Goal: Transaction & Acquisition: Purchase product/service

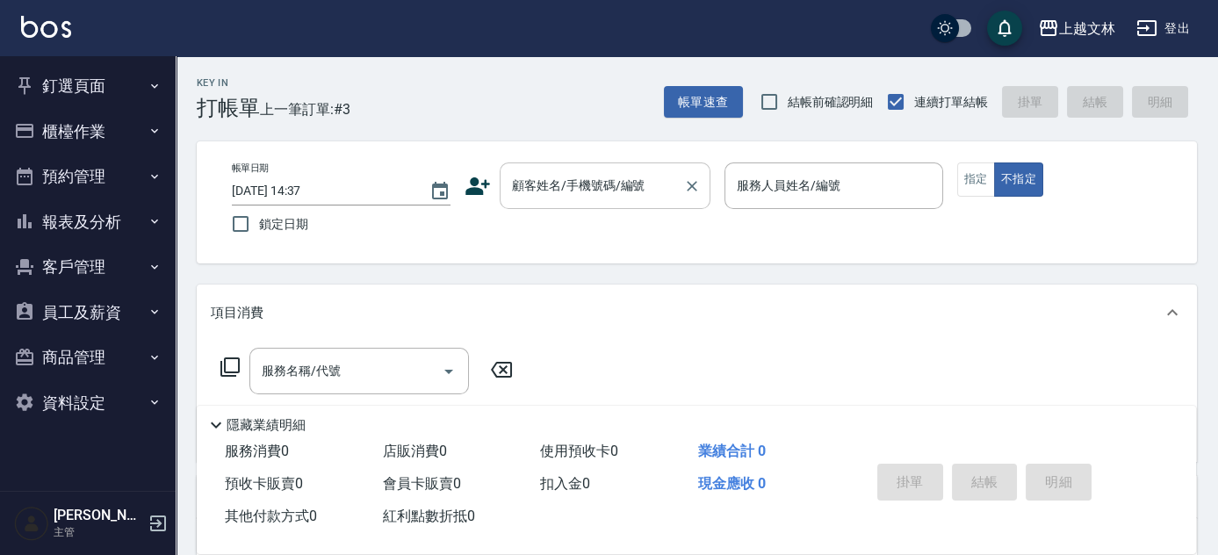
click at [529, 190] on input "顧客姓名/手機號碼/編號" at bounding box center [591, 185] width 169 height 31
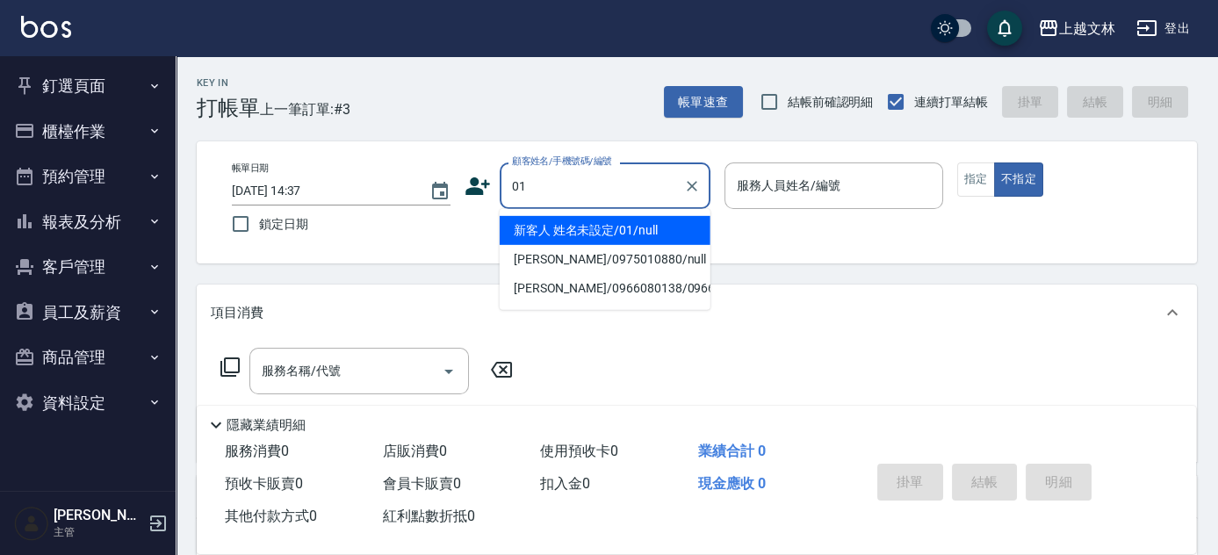
type input "新客人 姓名未設定/01/null"
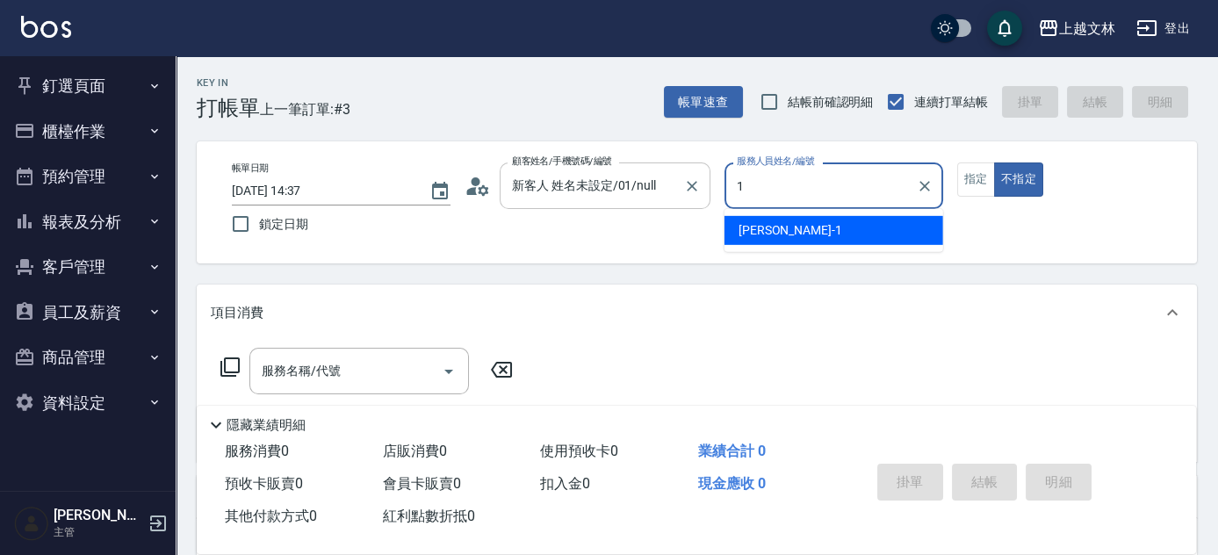
type input "1"
type button "false"
type input "[PERSON_NAME]-1"
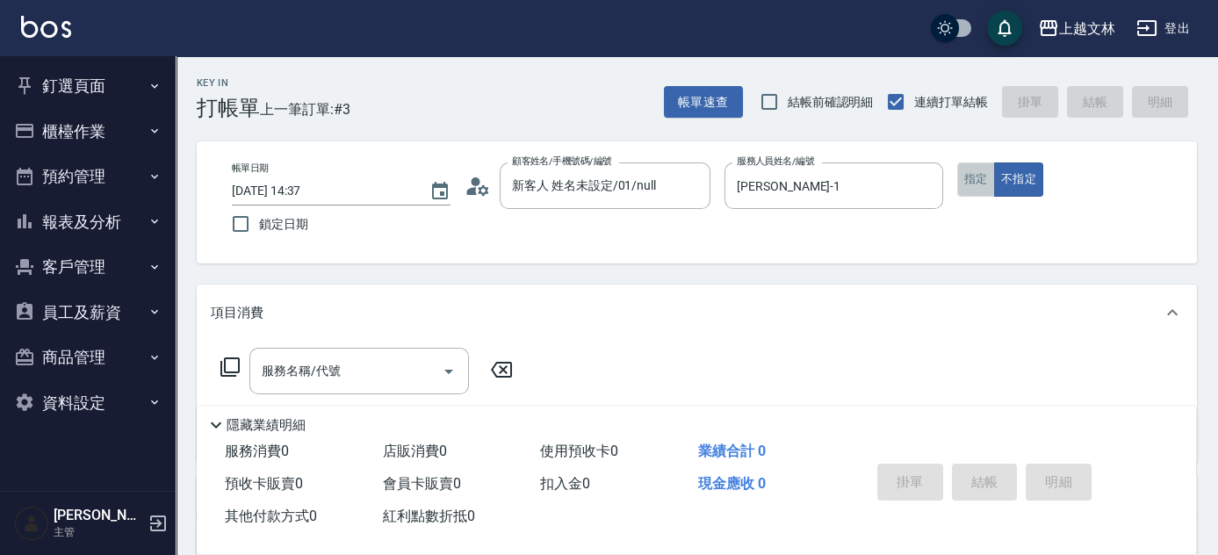
click at [989, 185] on button "指定" at bounding box center [976, 179] width 38 height 34
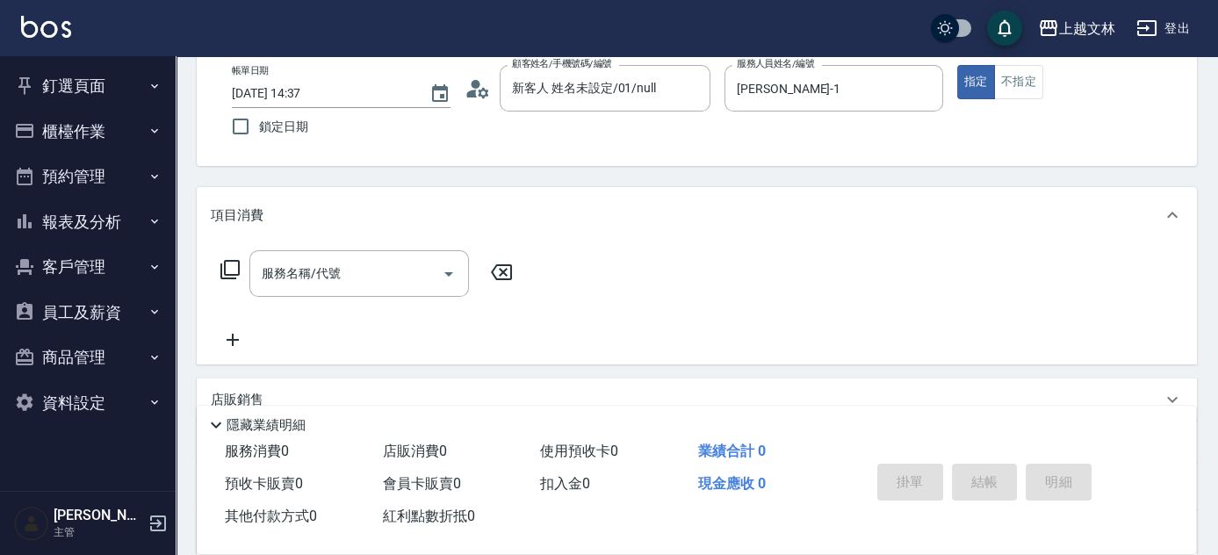
scroll to position [109, 0]
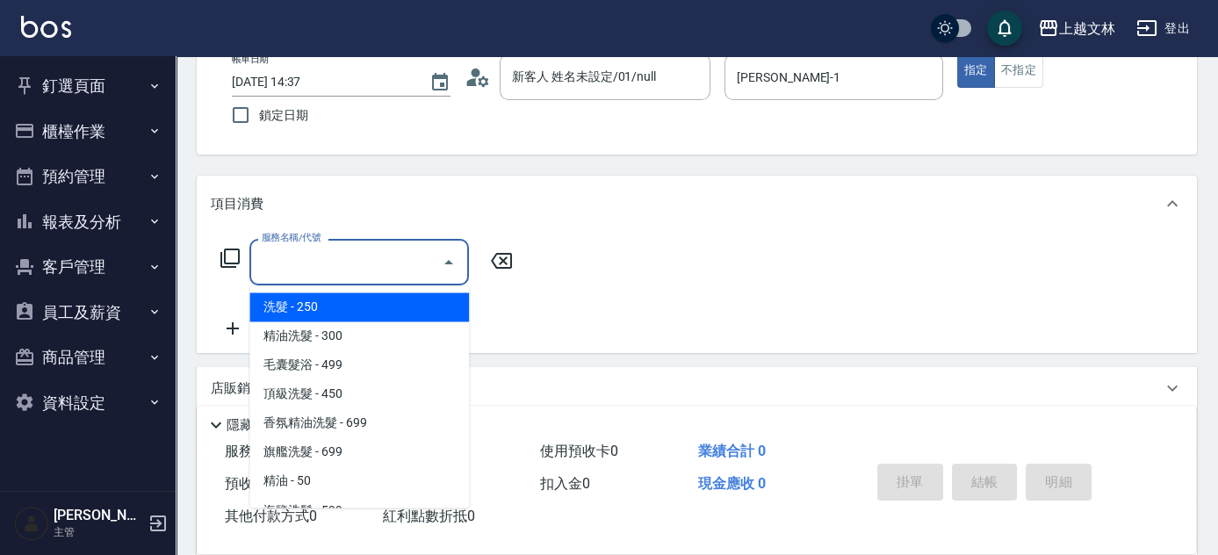
click at [365, 255] on input "服務名稱/代號" at bounding box center [345, 262] width 177 height 31
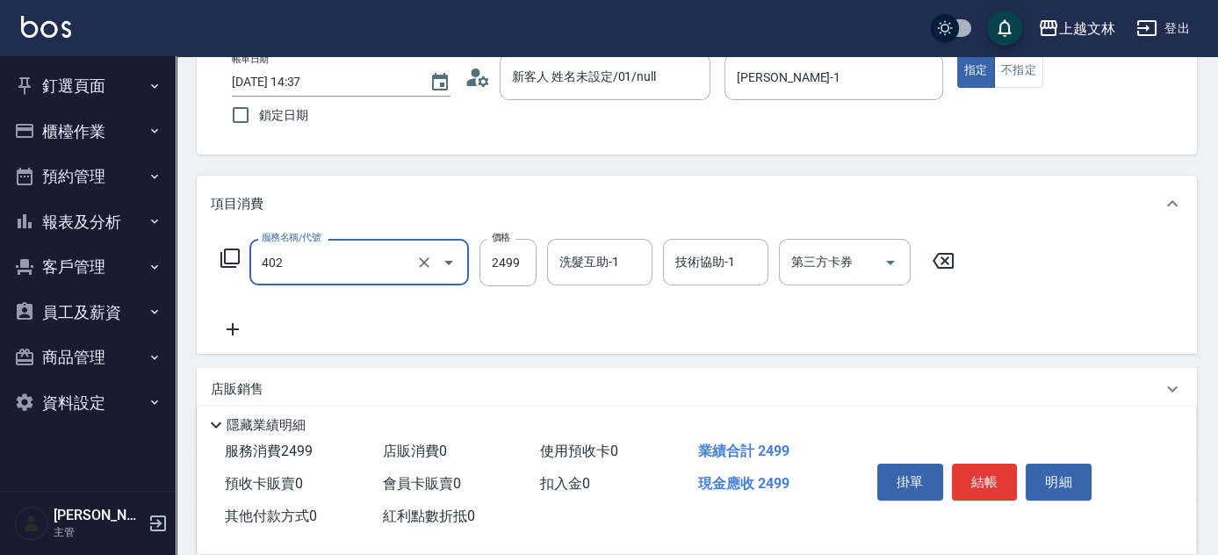
type input "嚴選染髮(402)"
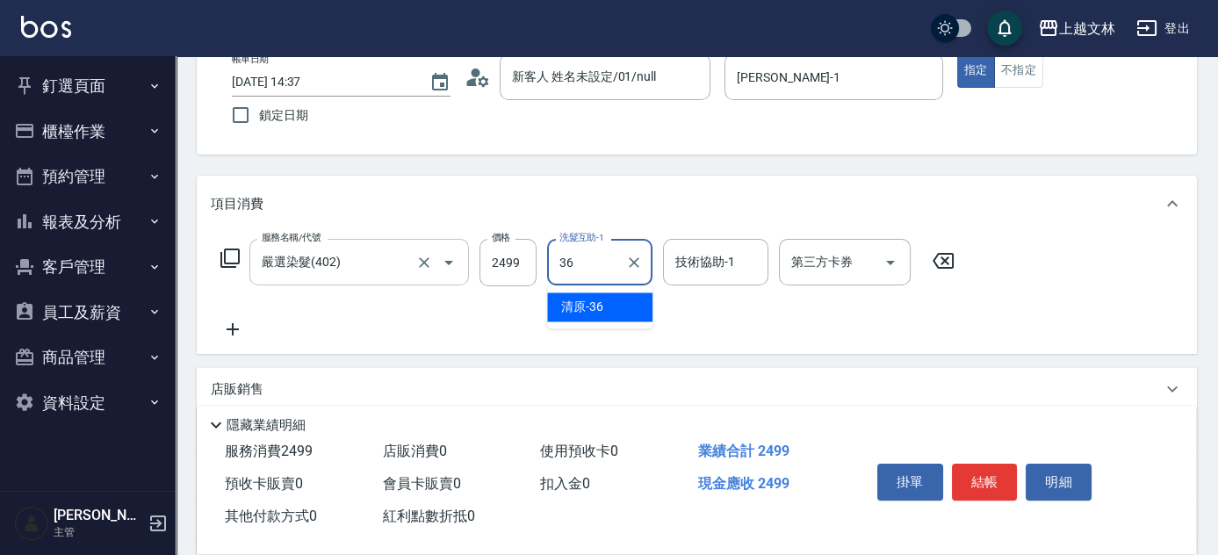
type input "清原-36"
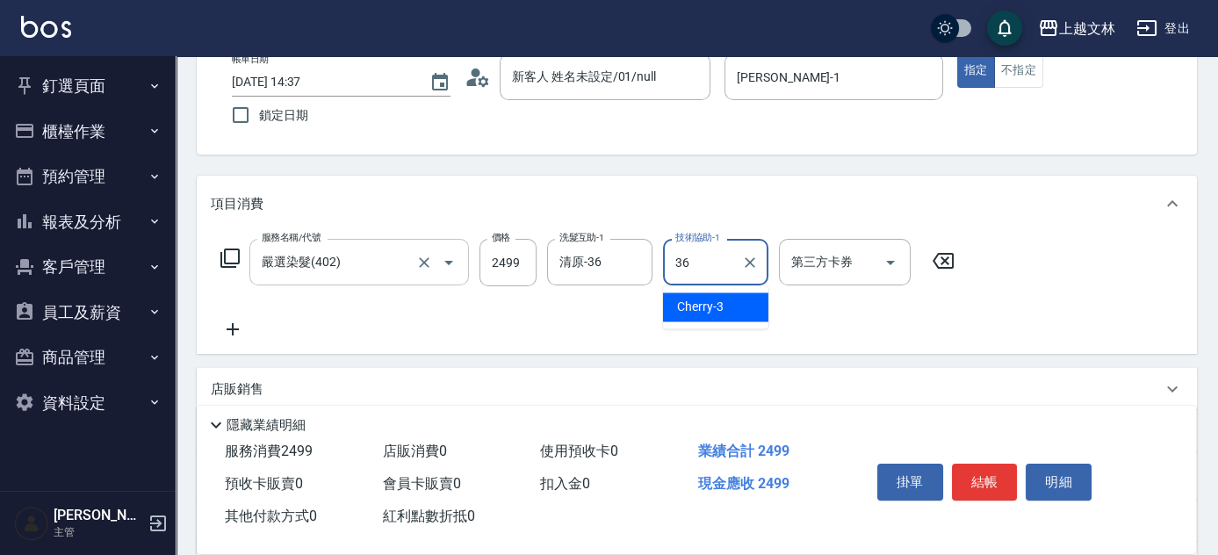
type input "清原-36"
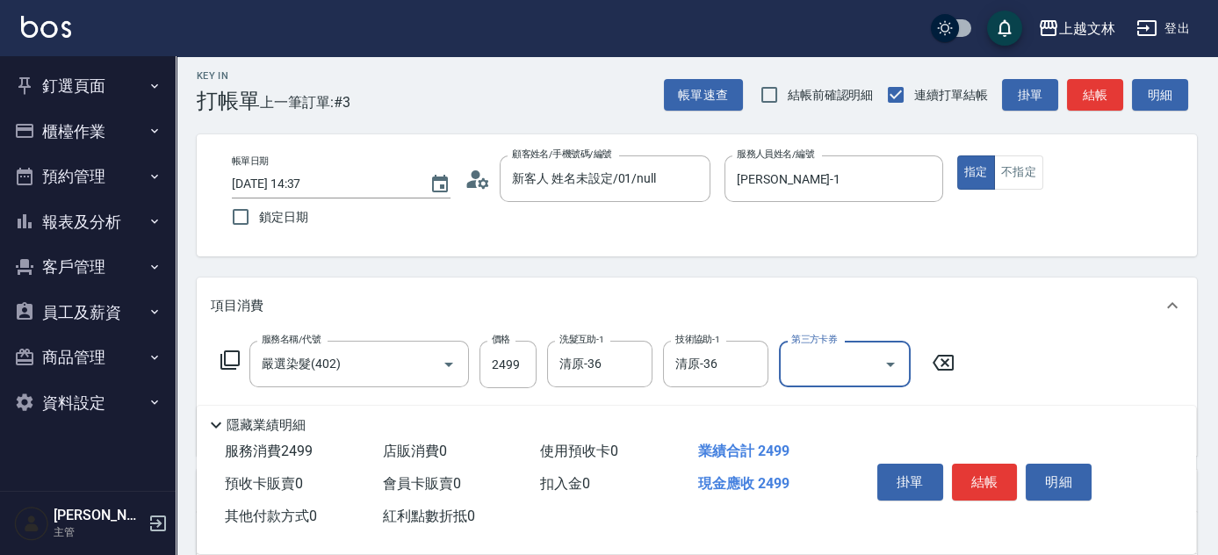
scroll to position [0, 0]
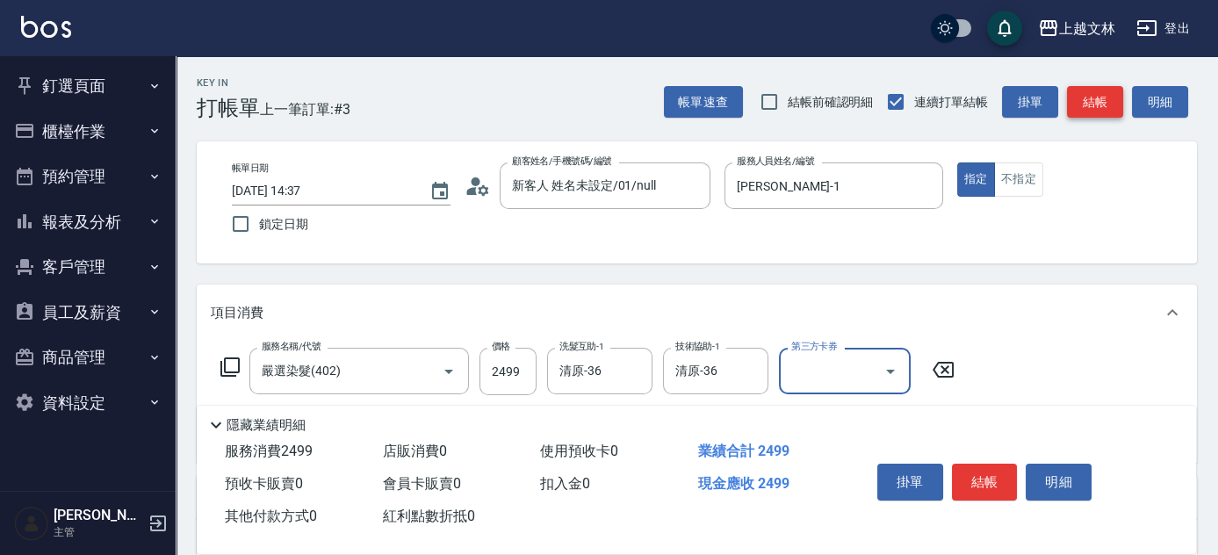
click at [1093, 108] on button "結帳" at bounding box center [1095, 102] width 56 height 32
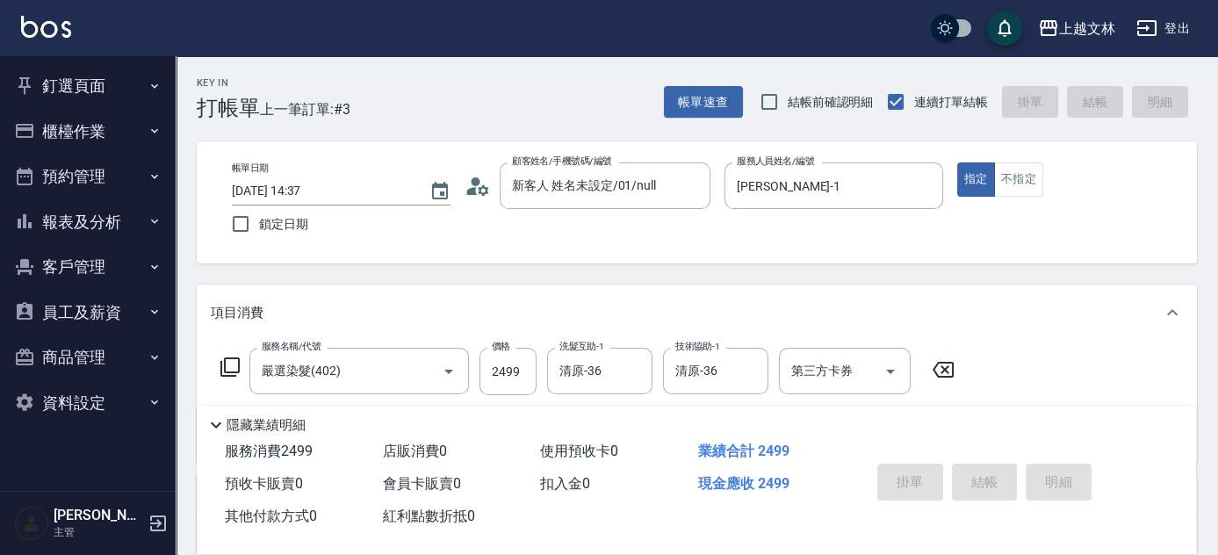
type input "[DATE] 15:37"
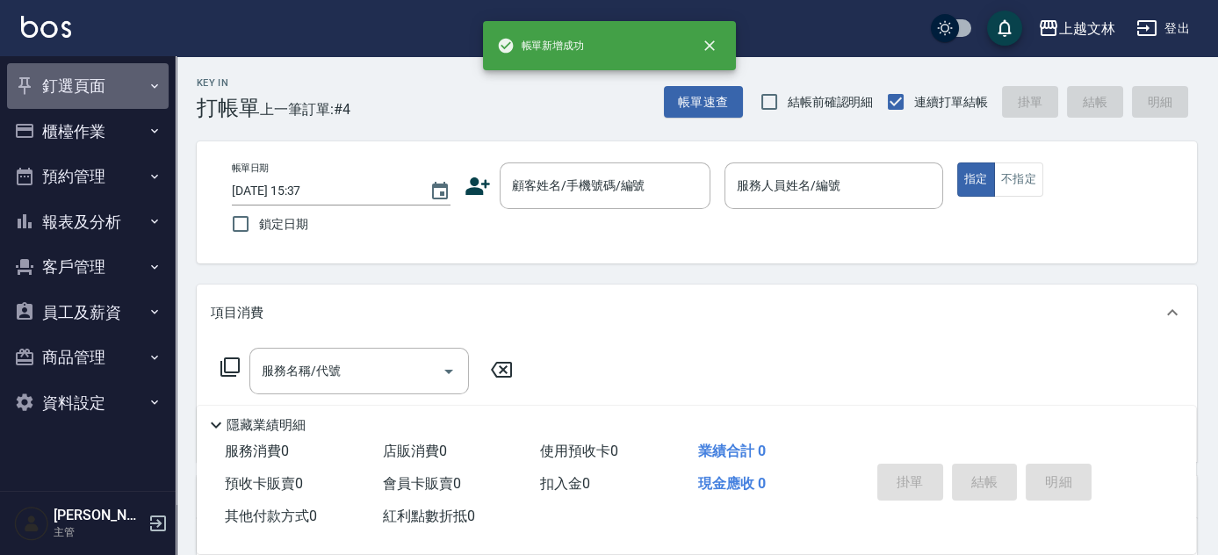
click at [114, 87] on button "釘選頁面" at bounding box center [88, 86] width 162 height 46
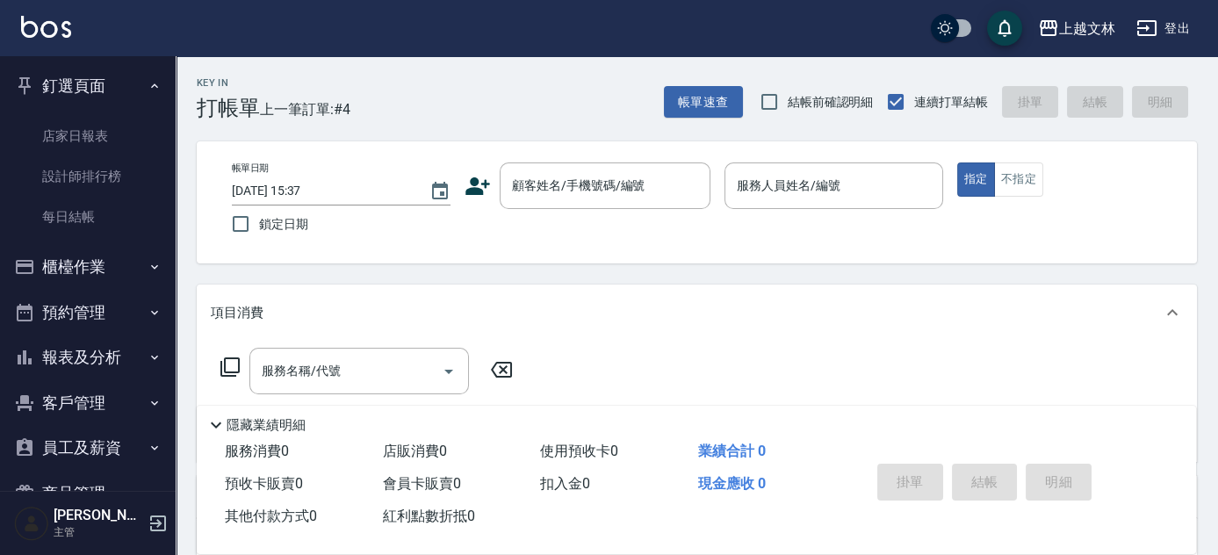
click at [119, 93] on button "釘選頁面" at bounding box center [88, 86] width 162 height 46
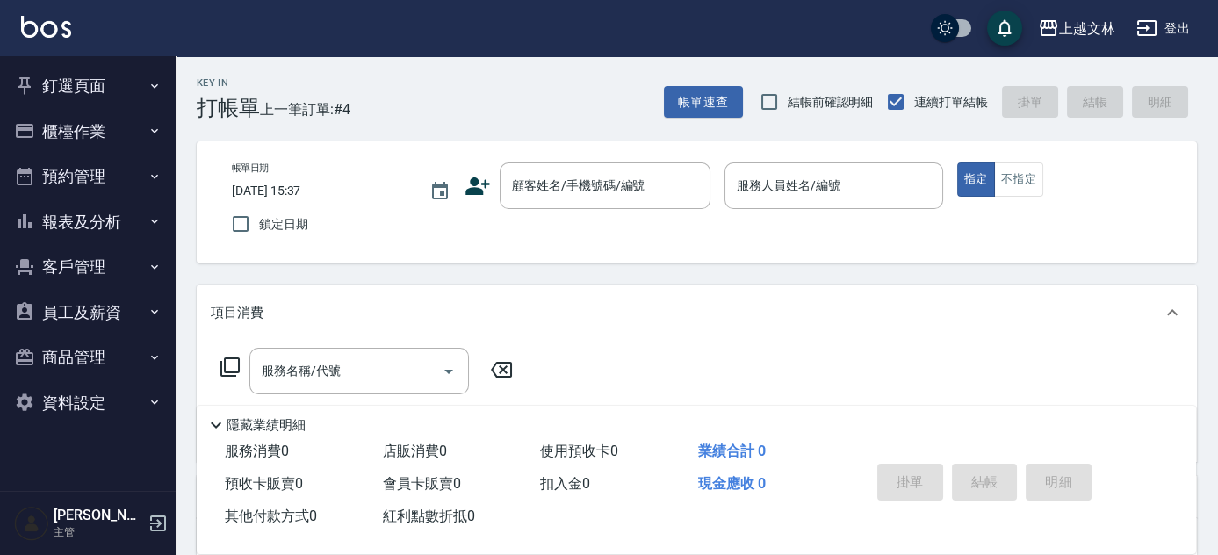
click at [107, 126] on button "櫃檯作業" at bounding box center [88, 132] width 162 height 46
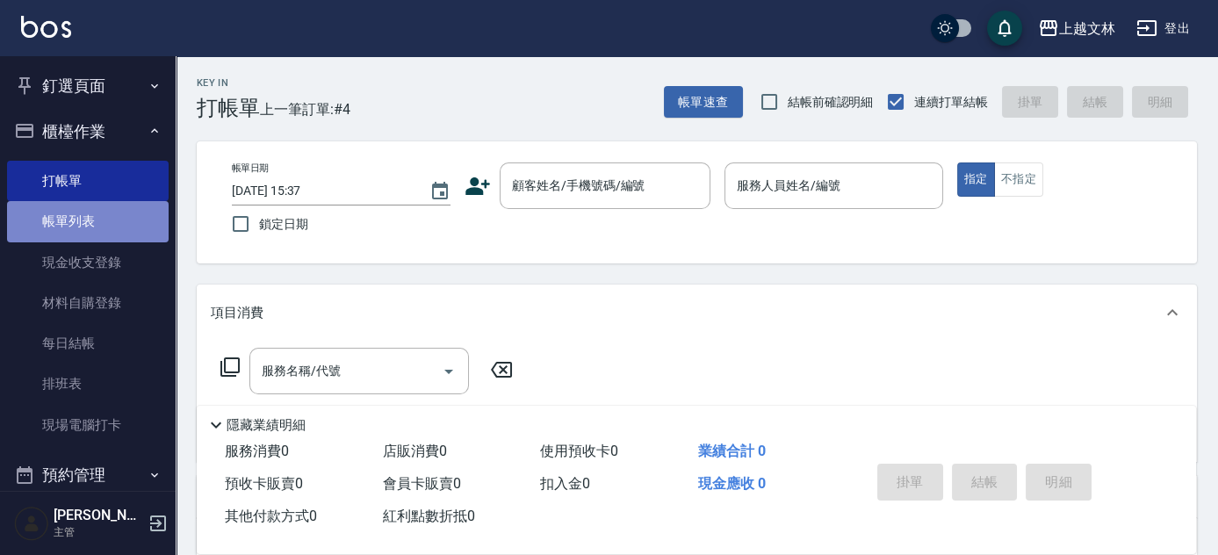
click at [89, 224] on link "帳單列表" at bounding box center [88, 221] width 162 height 40
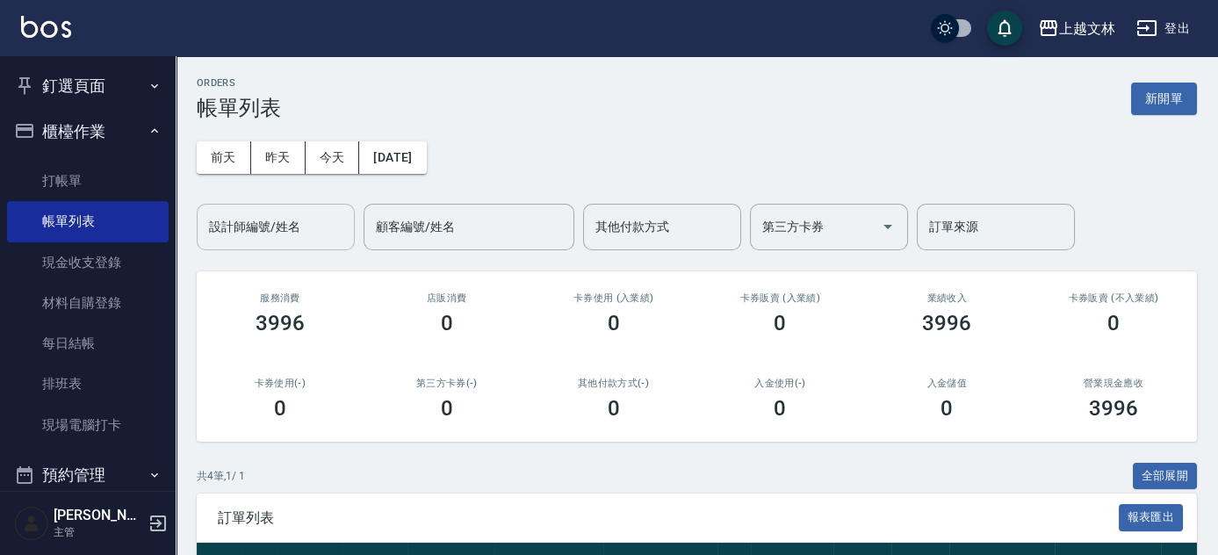
click at [288, 219] on div "設計師編號/姓名 設計師編號/姓名" at bounding box center [276, 227] width 158 height 47
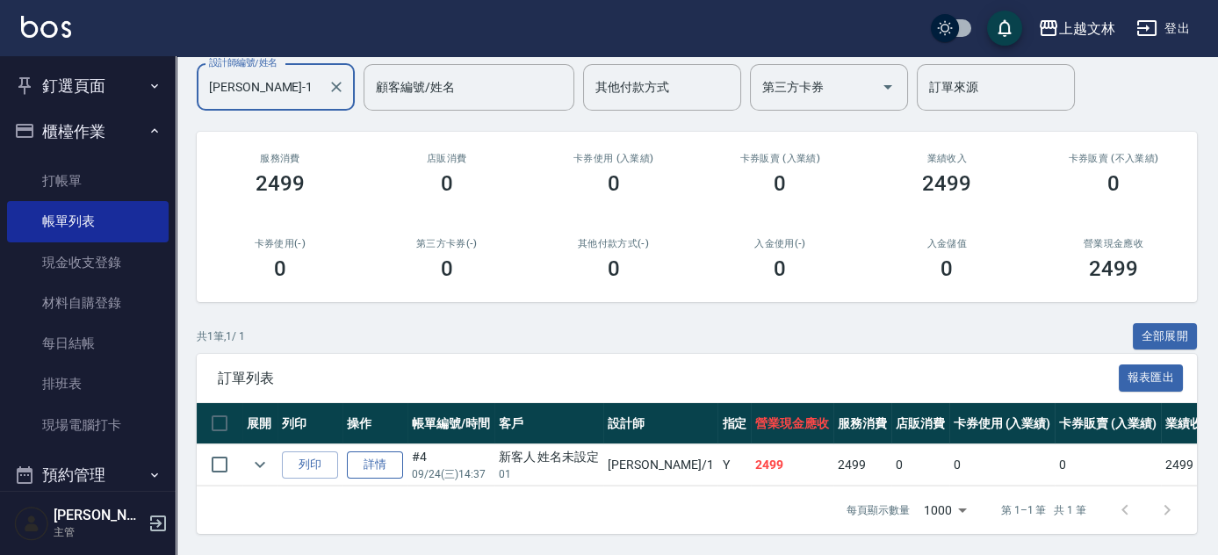
type input "[PERSON_NAME]-1"
click at [365, 451] on link "詳情" at bounding box center [375, 464] width 56 height 27
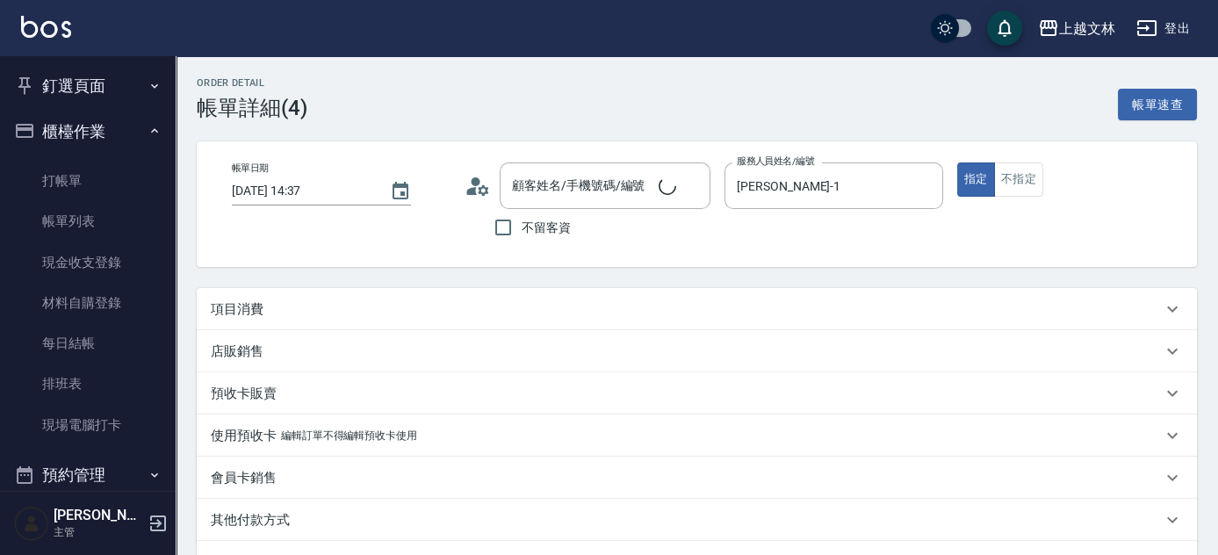
type input "[DATE] 14:37"
type input "[PERSON_NAME]-1"
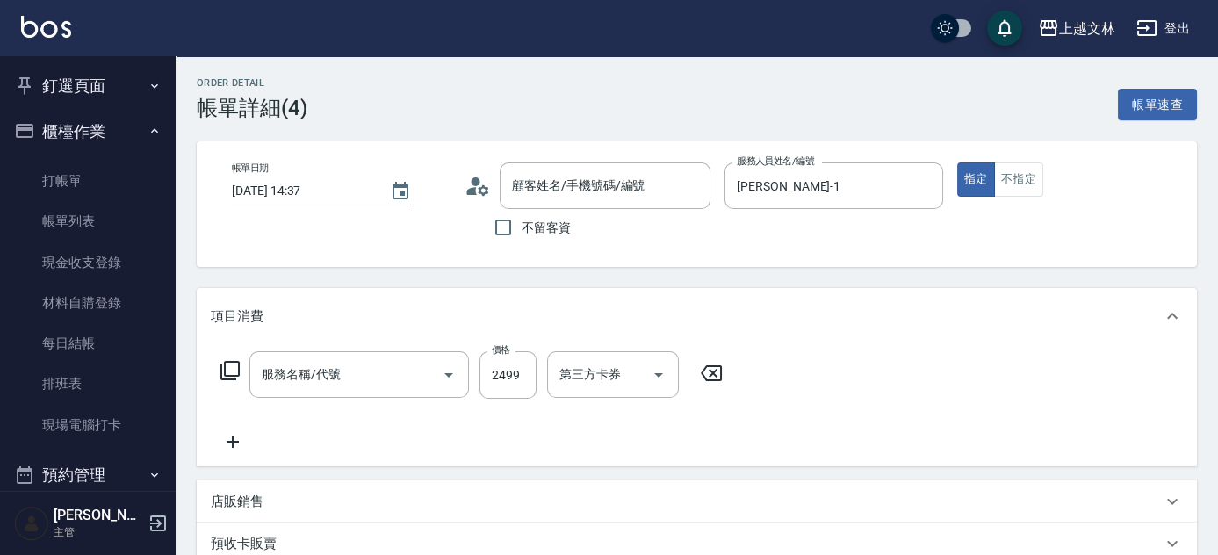
type input "新客人 姓名未設定/01/null"
type input "嚴選染髮(402)"
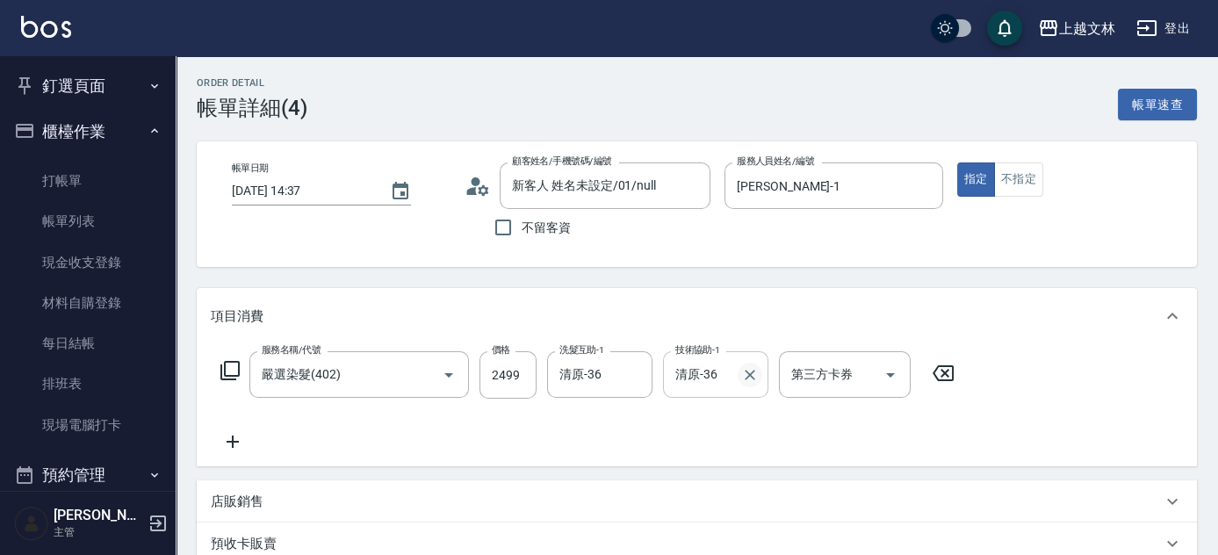
click at [754, 374] on icon "Clear" at bounding box center [750, 375] width 18 height 18
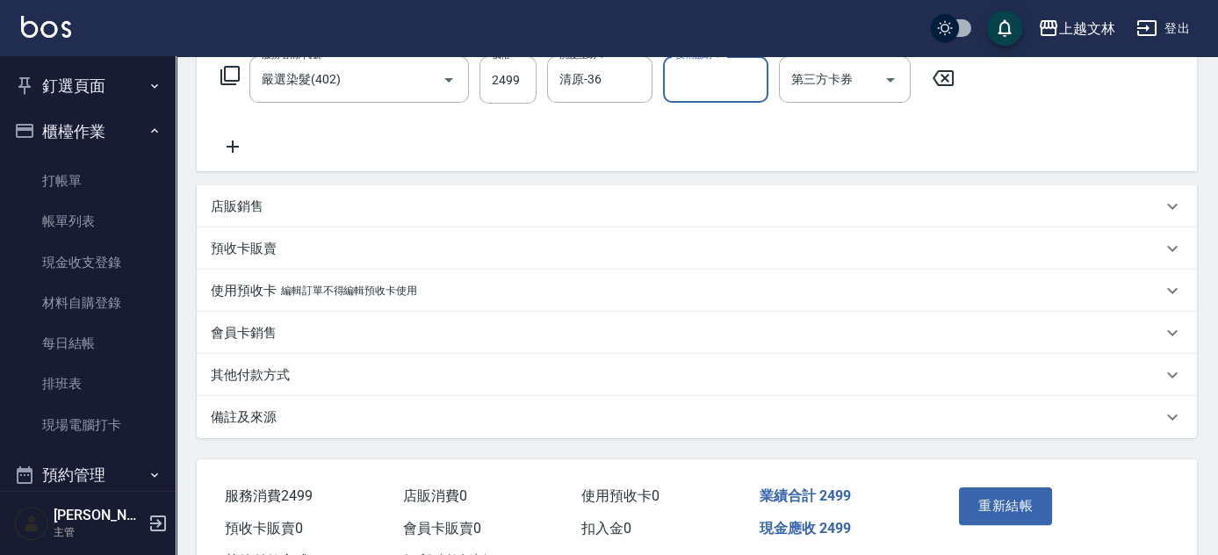
scroll to position [365, 0]
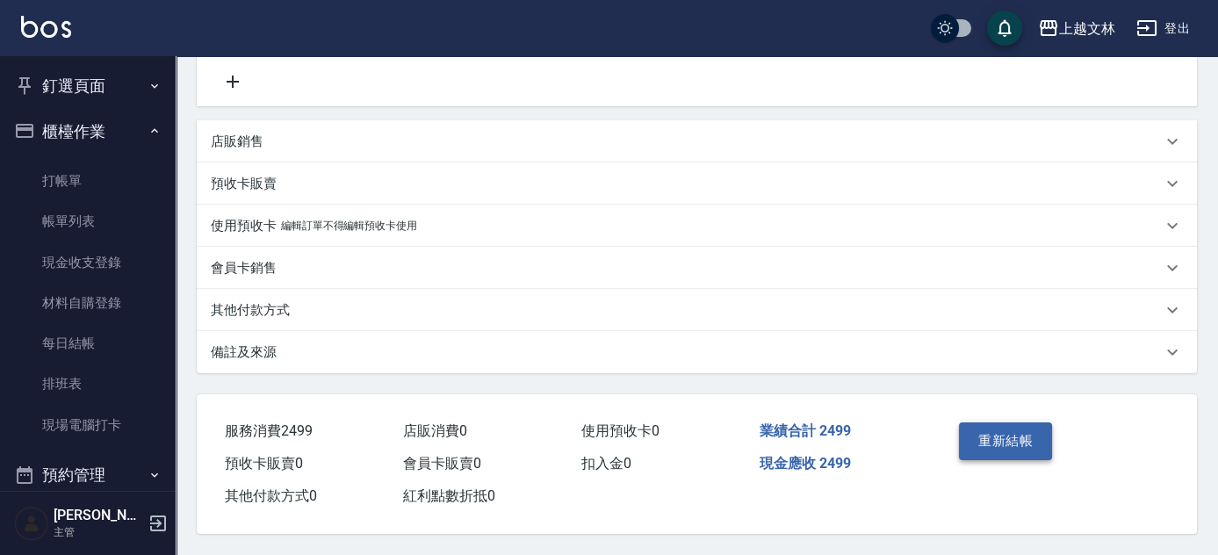
click at [988, 440] on button "重新結帳" at bounding box center [1005, 440] width 93 height 37
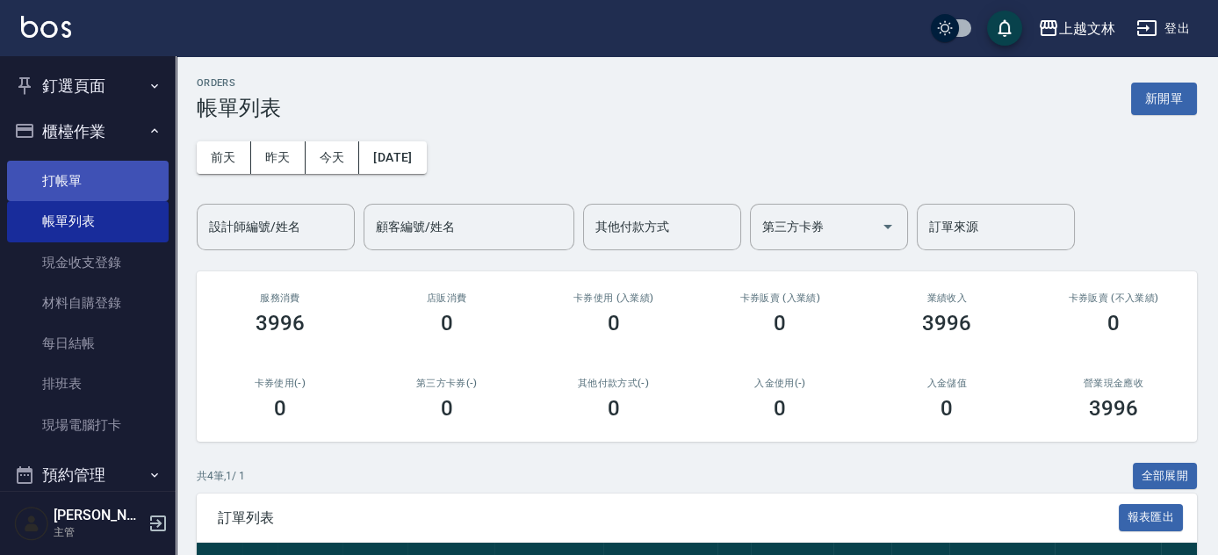
click at [50, 172] on link "打帳單" at bounding box center [88, 181] width 162 height 40
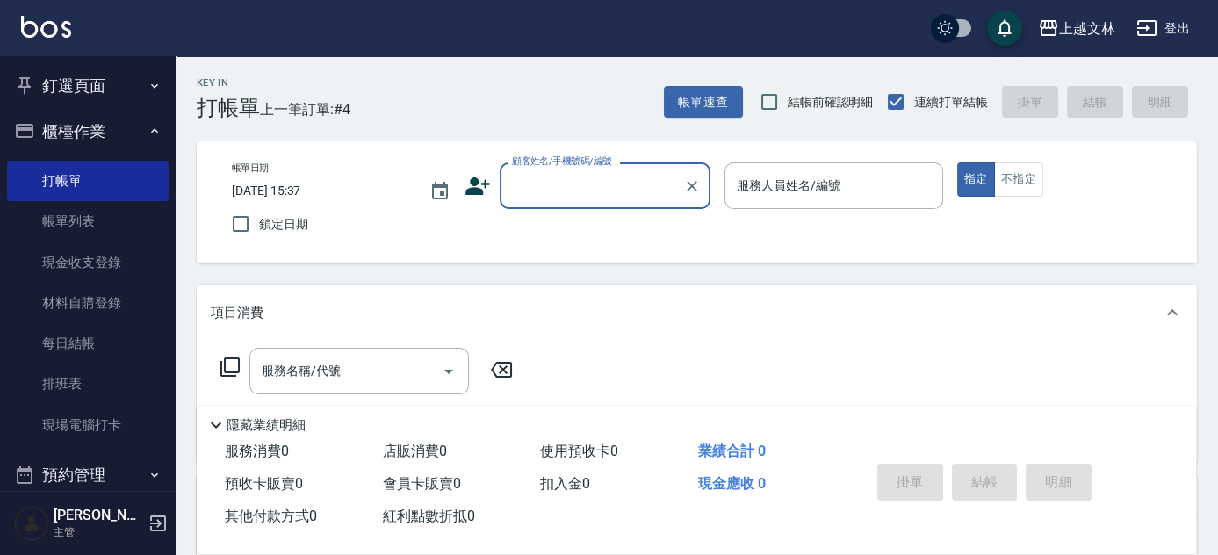
click at [608, 202] on div "顧客姓名/手機號碼/編號" at bounding box center [604, 185] width 211 height 47
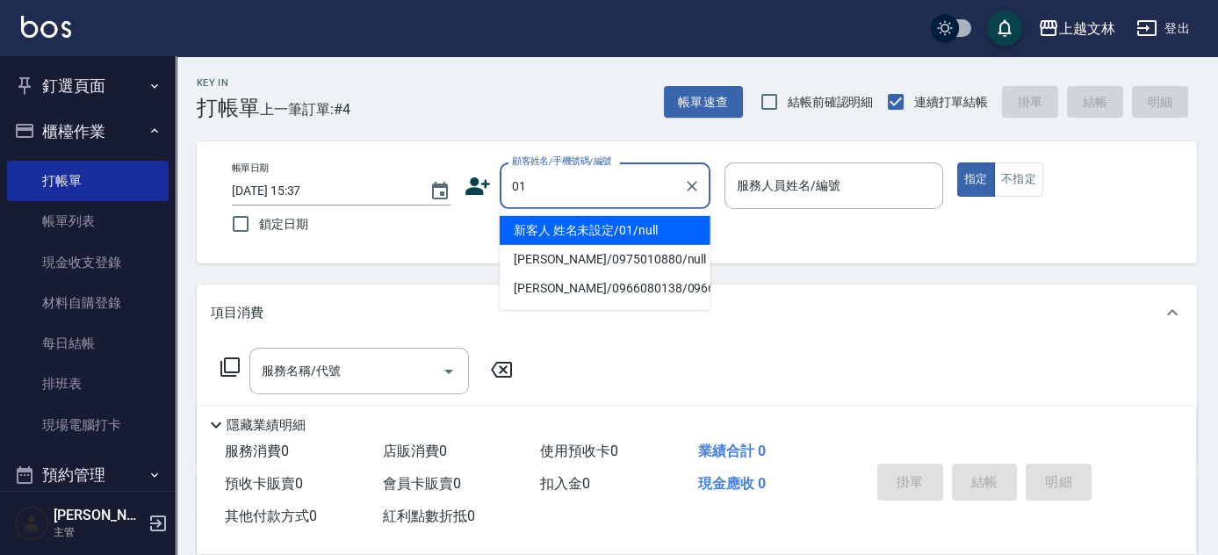
type input "新客人 姓名未設定/01/null"
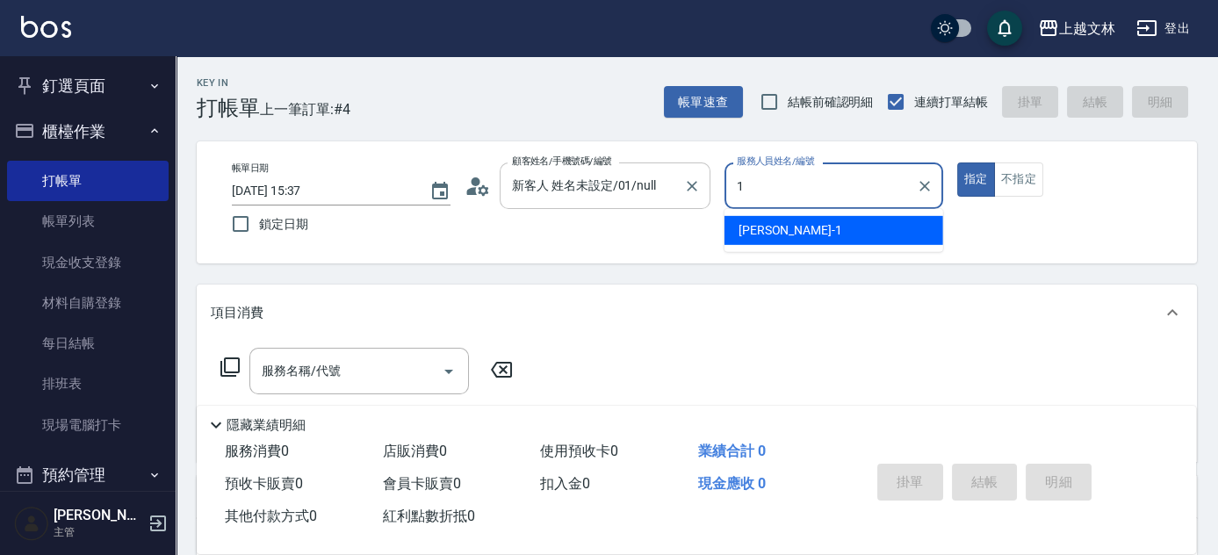
type input "[PERSON_NAME]-1"
type button "true"
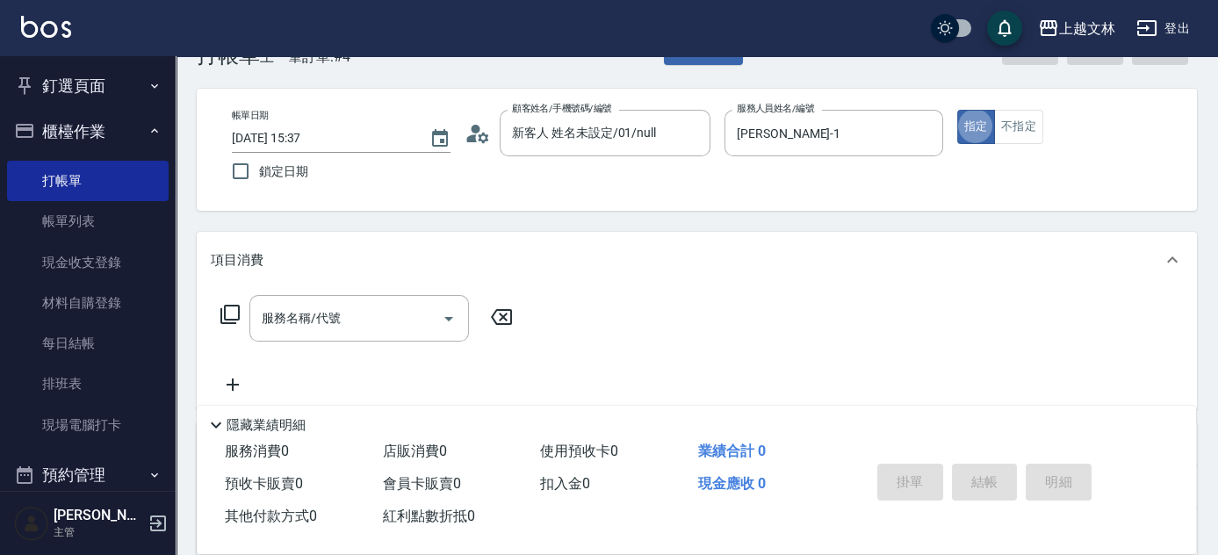
scroll to position [79, 0]
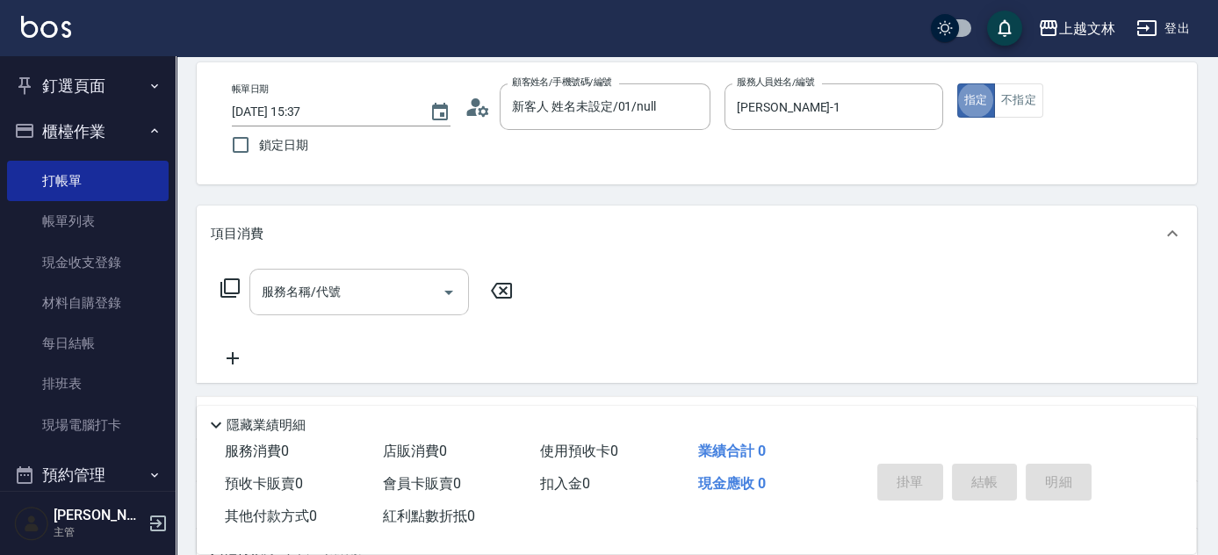
click at [377, 280] on input "服務名稱/代號" at bounding box center [345, 292] width 177 height 31
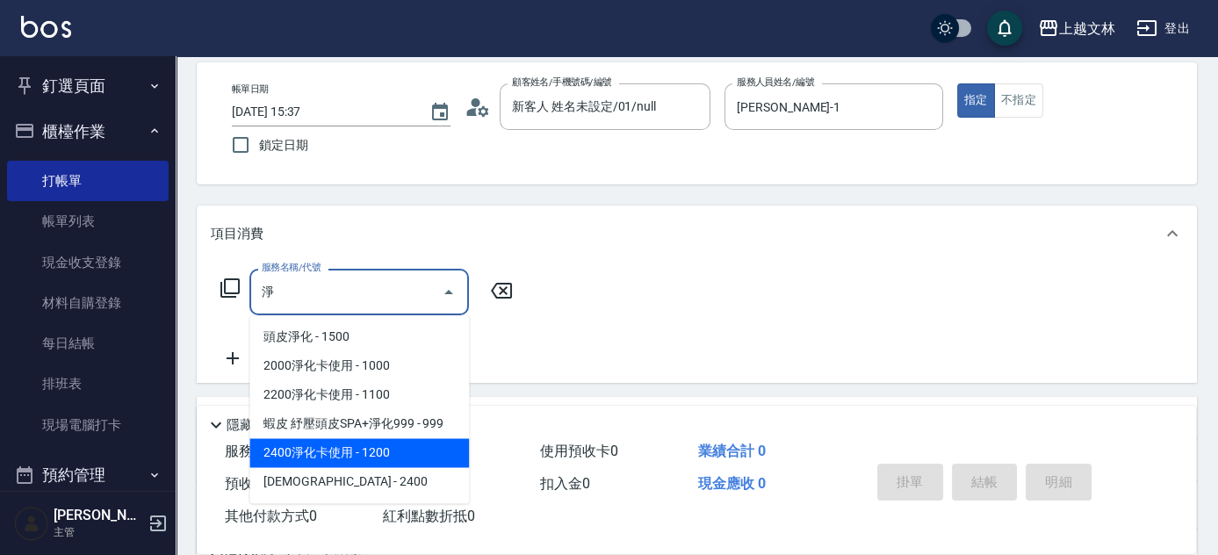
click at [363, 446] on span "2400淨化卡使用 - 1200" at bounding box center [358, 452] width 219 height 29
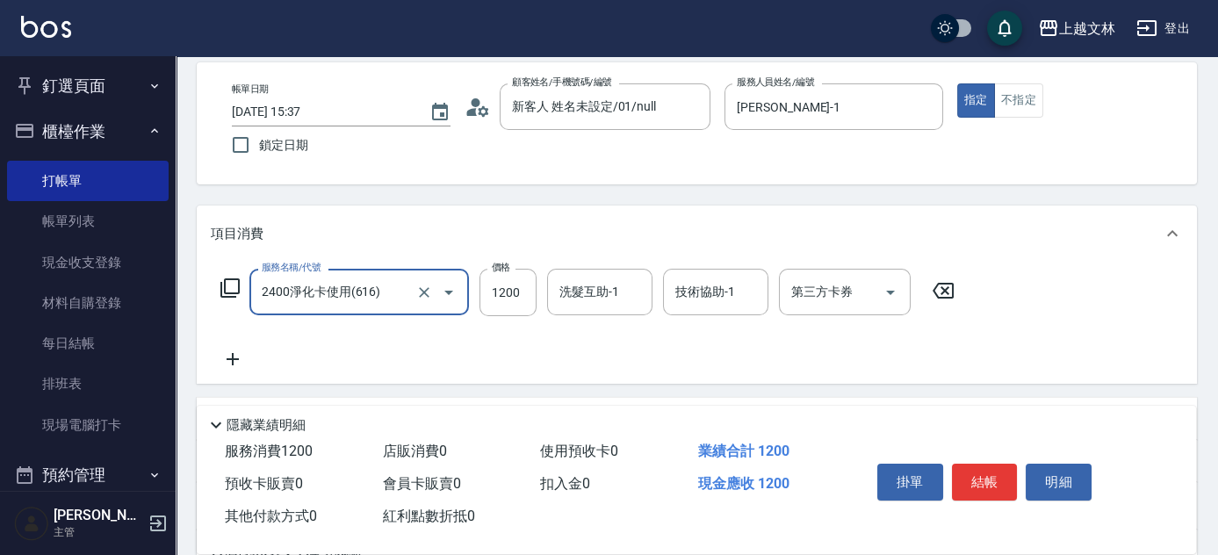
type input "2400淨化卡使用(616)"
click at [599, 291] on div "洗髮互助-1 洗髮互助-1" at bounding box center [599, 292] width 105 height 47
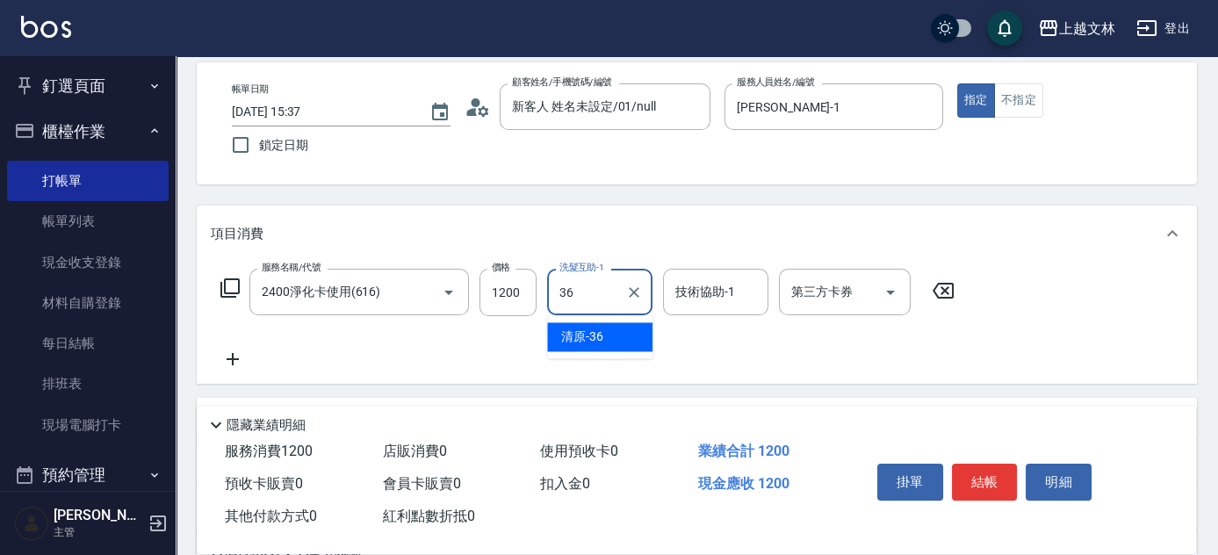
type input "清原-36"
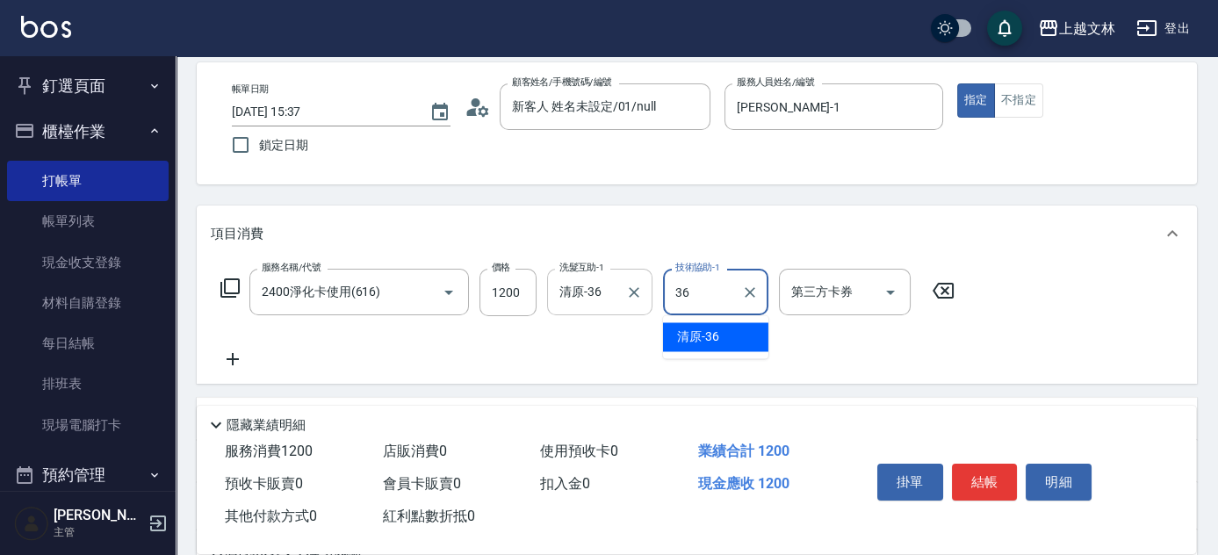
type input "清原-36"
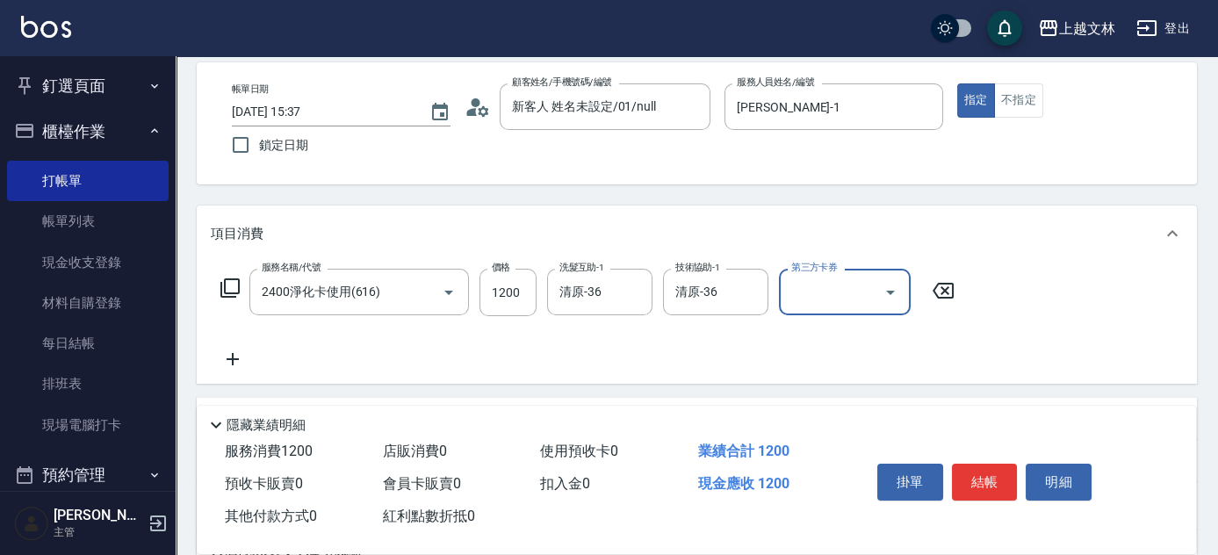
click at [831, 301] on input "第三方卡券" at bounding box center [832, 292] width 90 height 31
click at [831, 333] on span "舊有卡券" at bounding box center [845, 336] width 132 height 29
type input "舊有卡券"
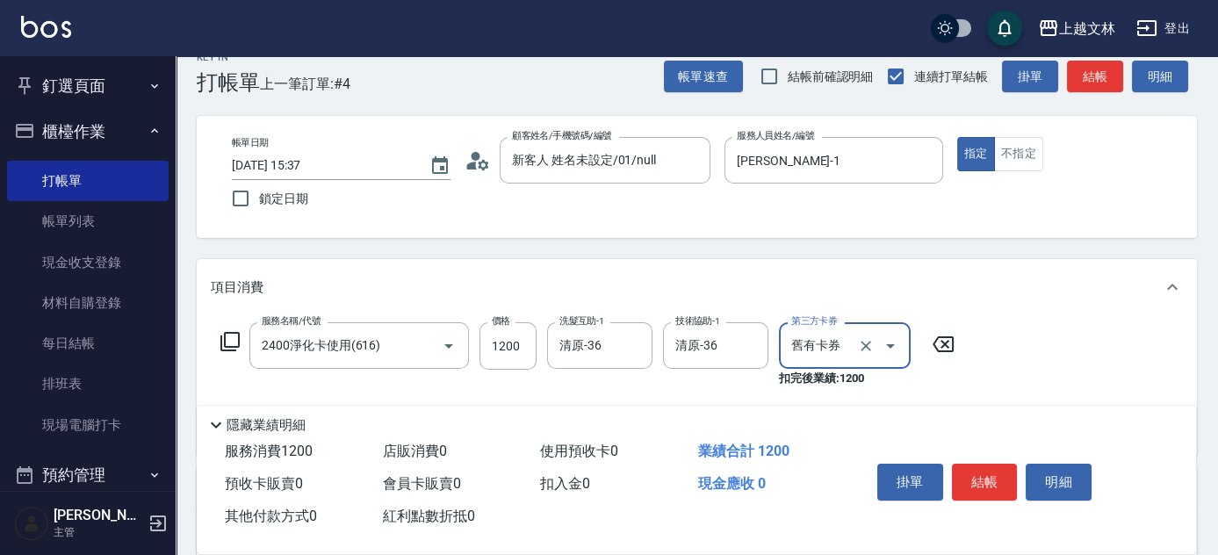
scroll to position [0, 0]
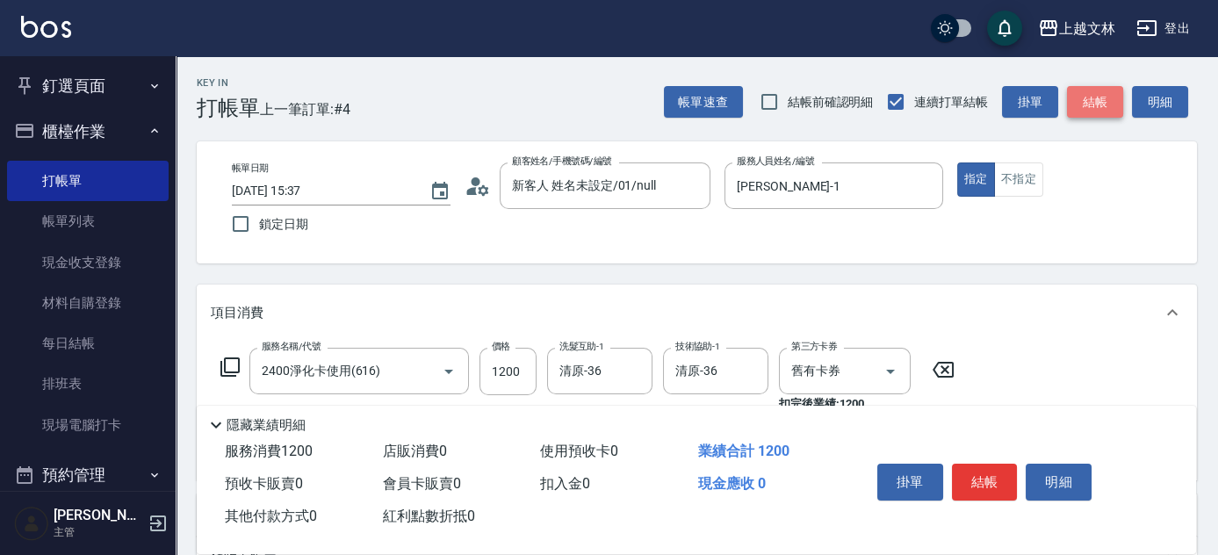
click at [1088, 104] on button "結帳" at bounding box center [1095, 102] width 56 height 32
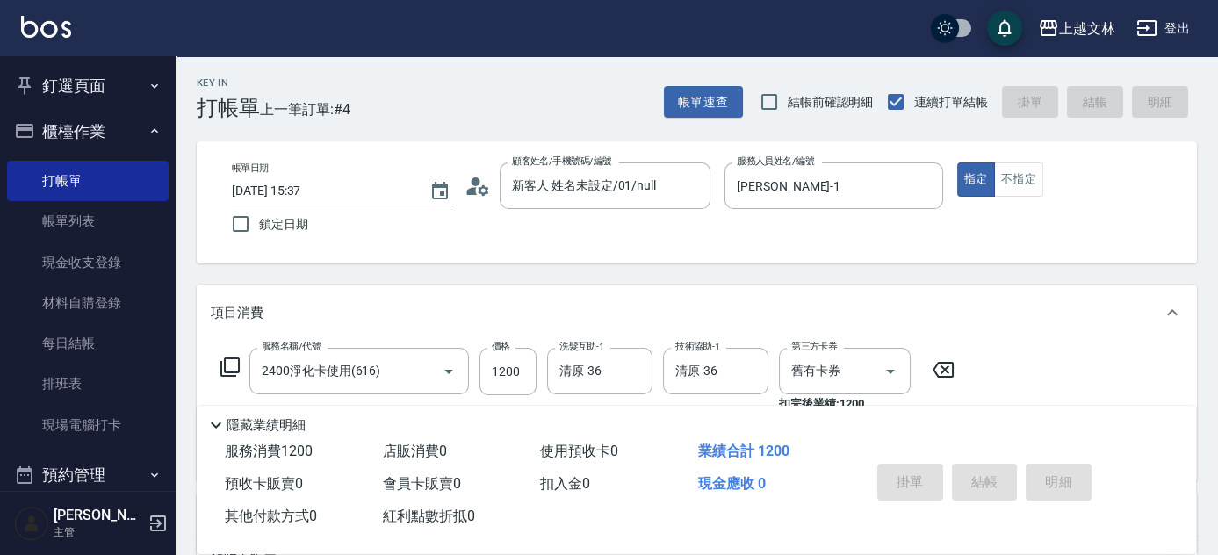
type input "[DATE] 15:38"
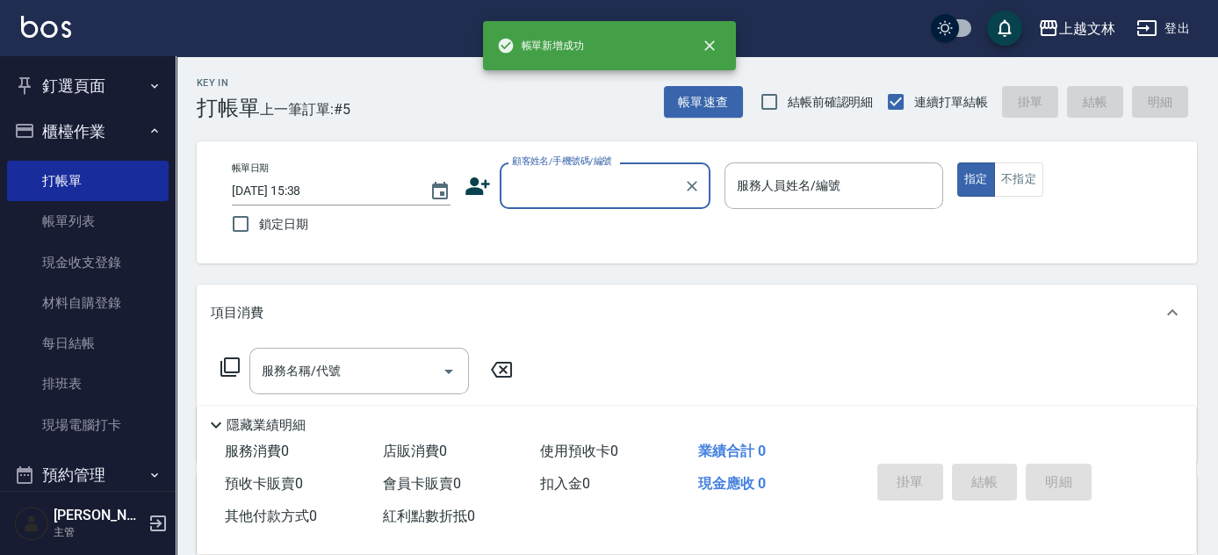
click at [603, 188] on input "顧客姓名/手機號碼/編號" at bounding box center [591, 185] width 169 height 31
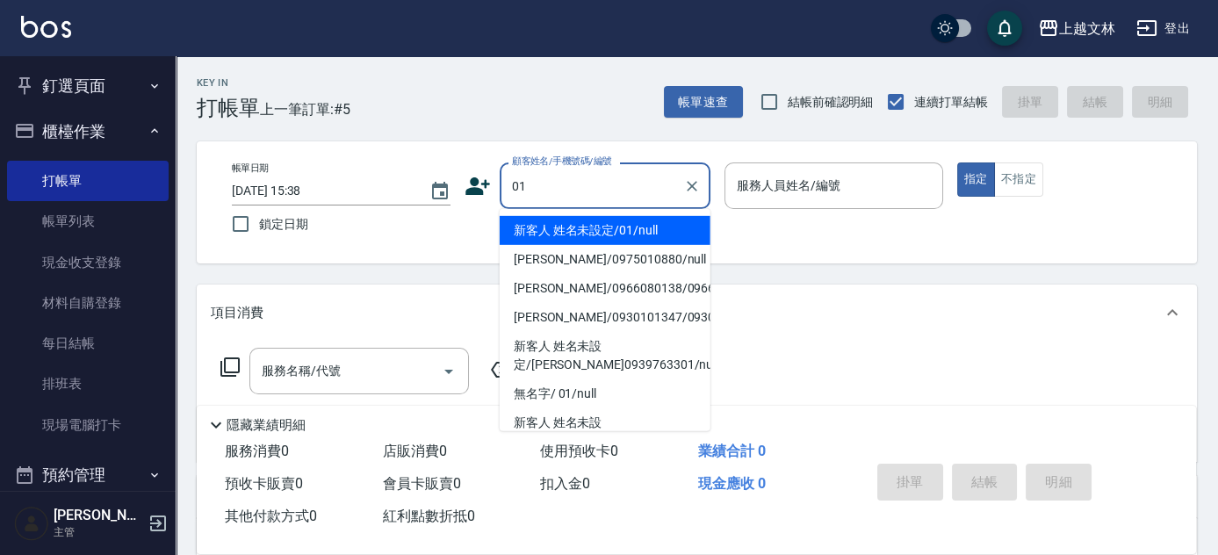
type input "新客人 姓名未設定/01/null"
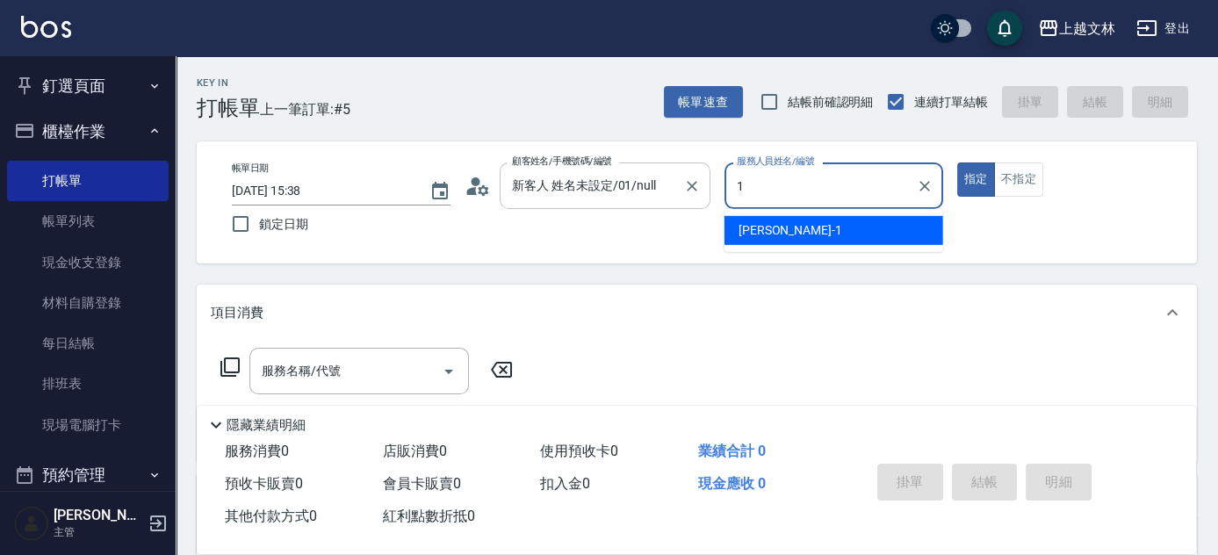
type input "[PERSON_NAME]-1"
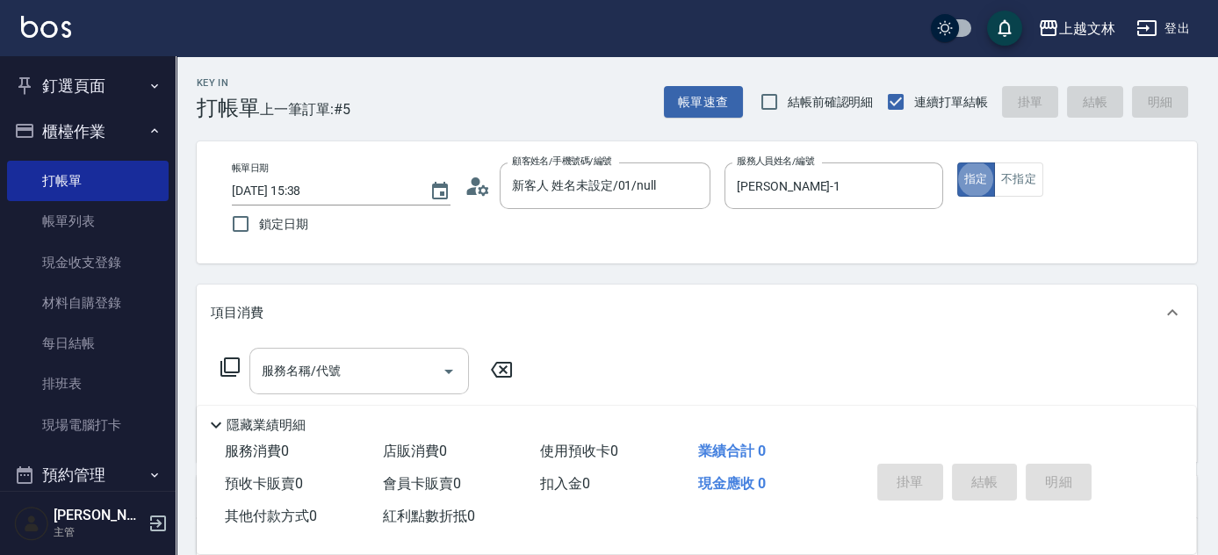
click at [416, 356] on input "服務名稱/代號" at bounding box center [345, 371] width 177 height 31
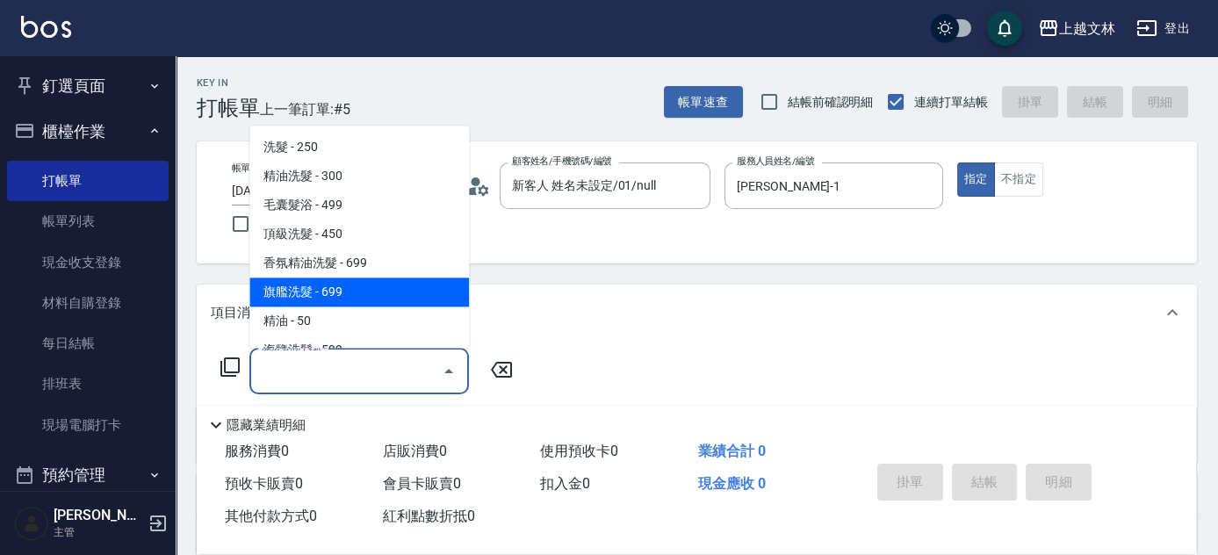
click at [408, 296] on span "旗艦洗髮 - 699" at bounding box center [358, 292] width 219 height 29
type input "旗艦洗髮(106)"
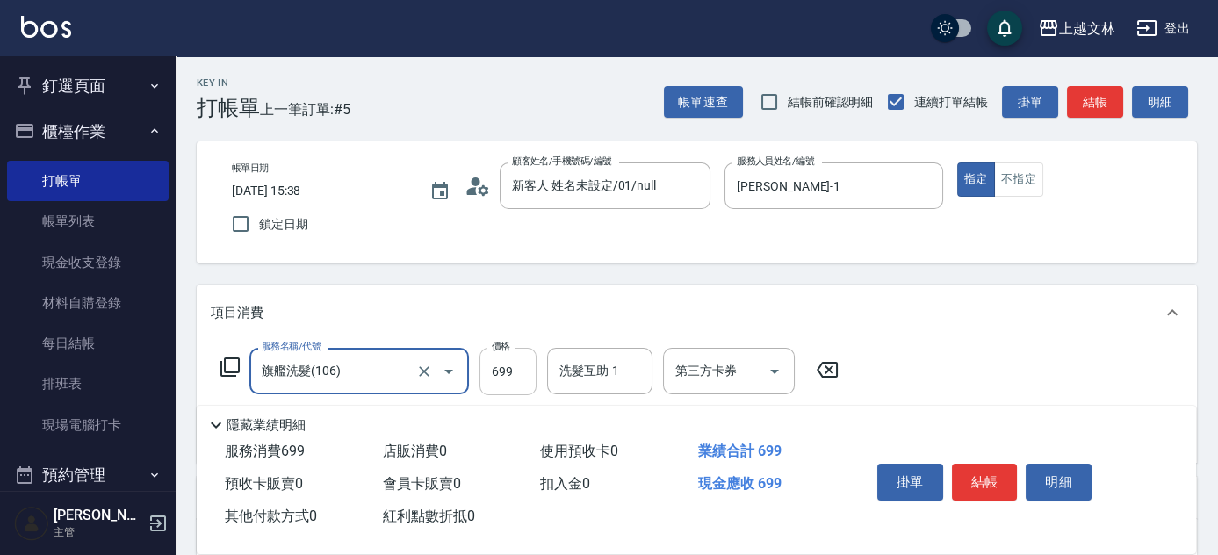
click at [526, 370] on input "699" at bounding box center [507, 371] width 57 height 47
type input "950"
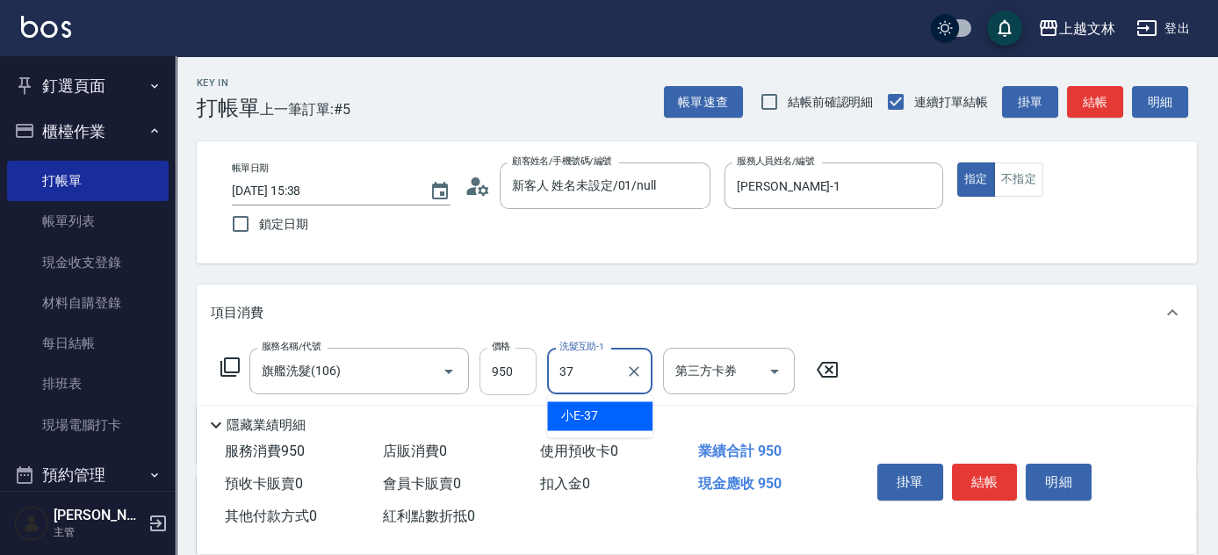
type input "小E-37"
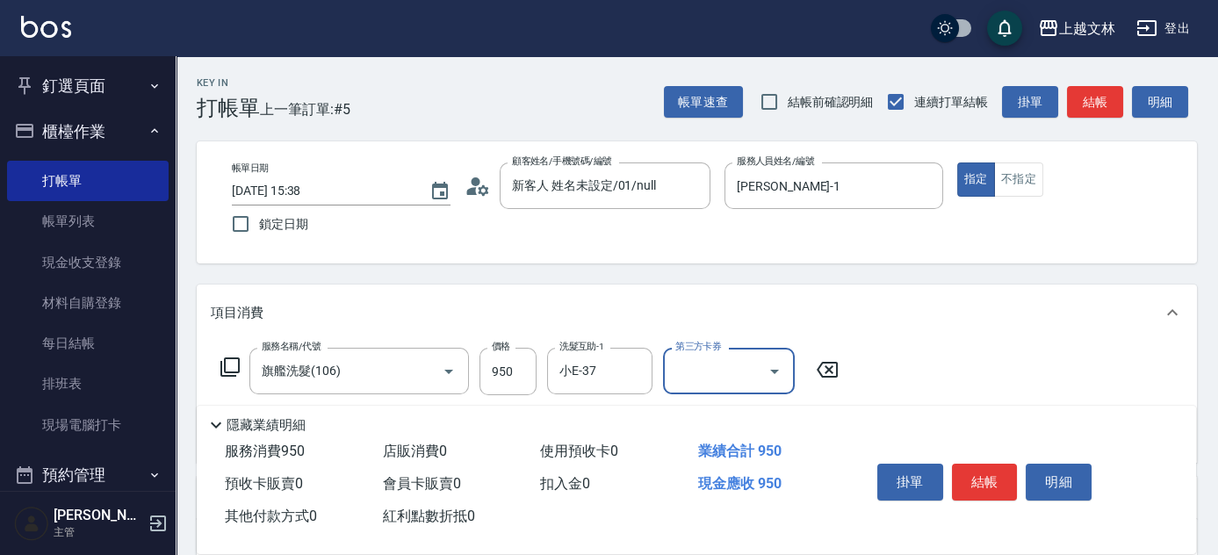
drag, startPoint x: 1103, startPoint y: 103, endPoint x: 1086, endPoint y: 78, distance: 30.2
click at [1103, 103] on button "結帳" at bounding box center [1095, 102] width 56 height 32
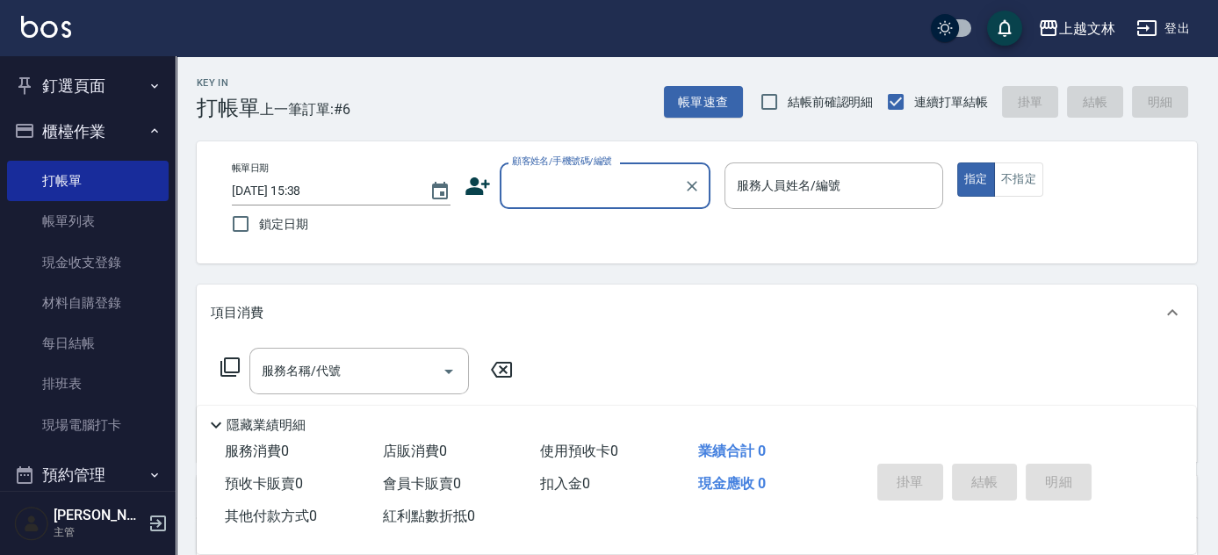
click at [646, 186] on input "顧客姓名/手機號碼/編號" at bounding box center [591, 185] width 169 height 31
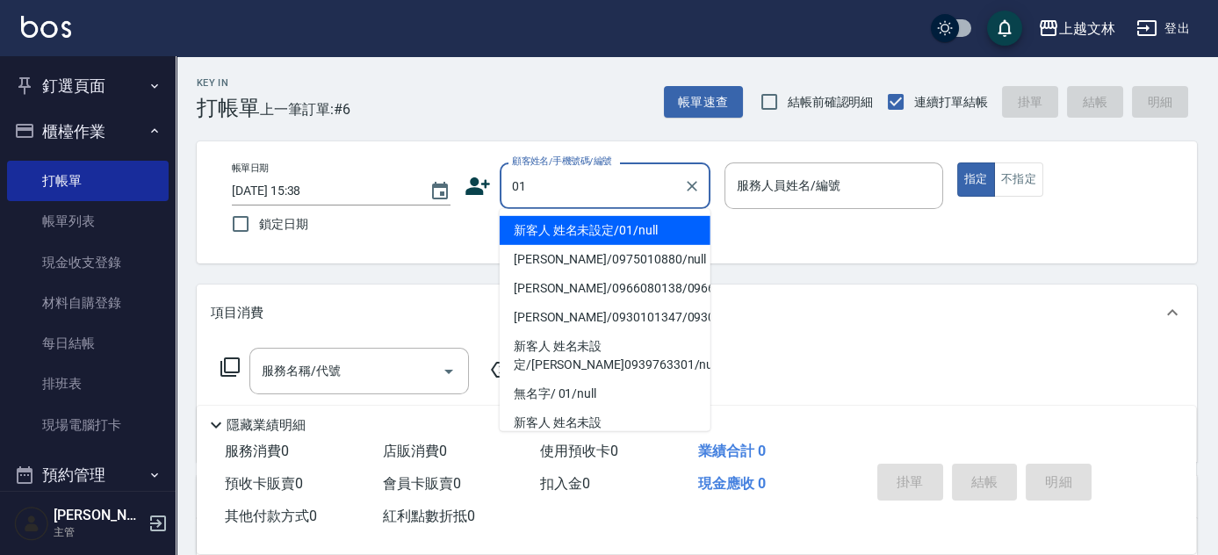
type input "新客人 姓名未設定/01/null"
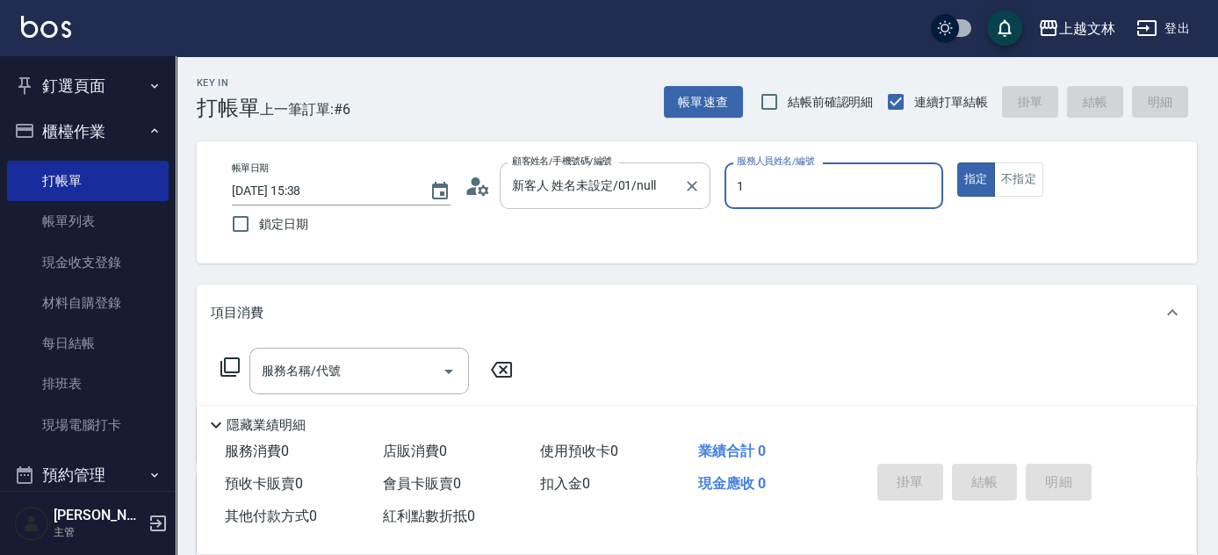
type input "[PERSON_NAME]-1"
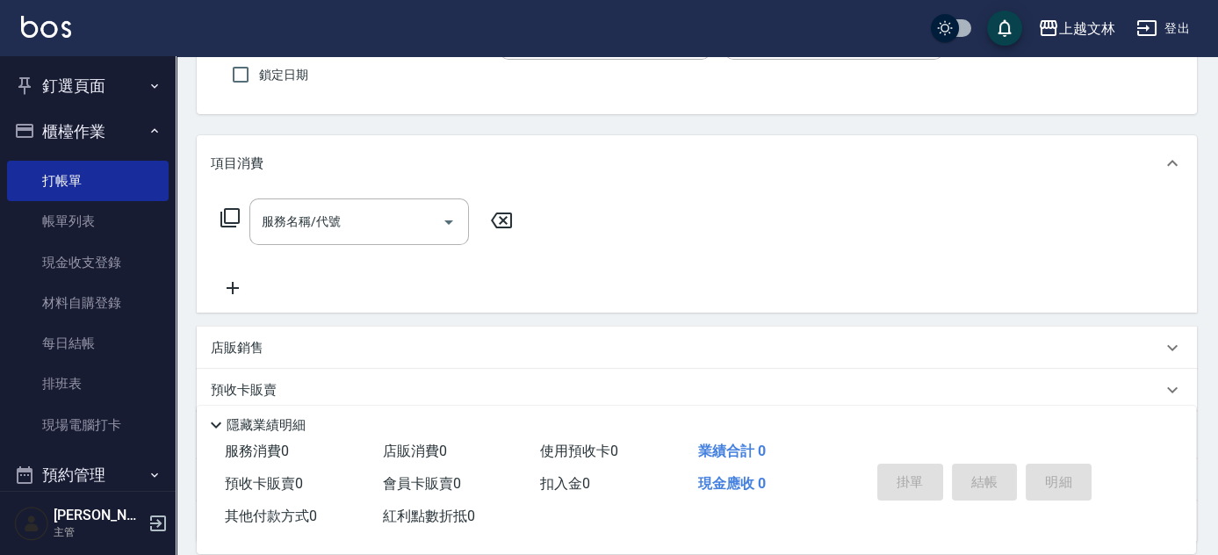
scroll to position [159, 0]
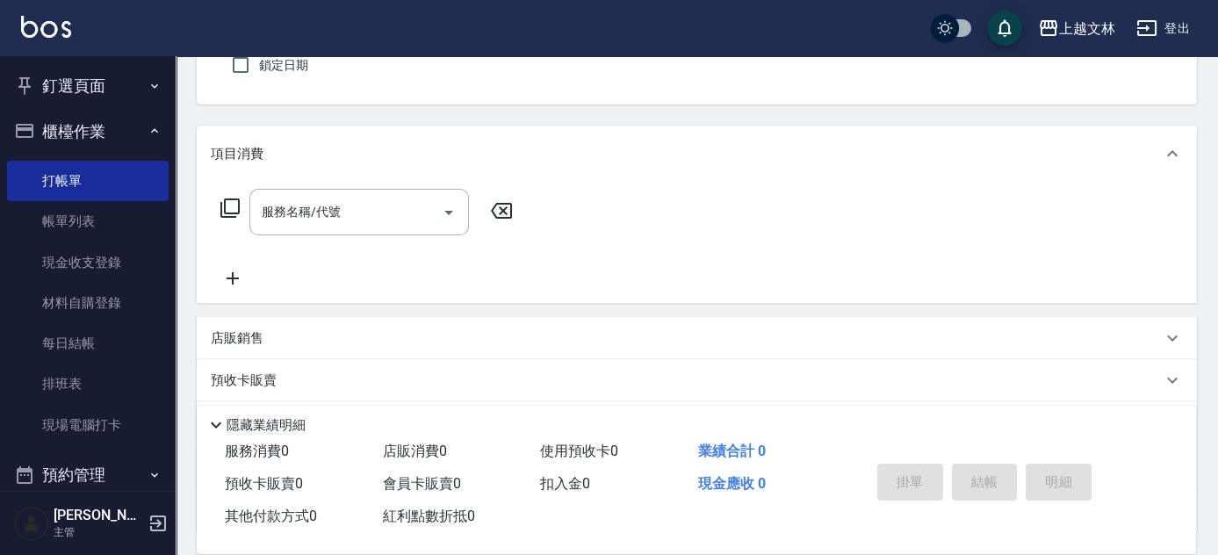
click at [232, 273] on icon at bounding box center [232, 278] width 12 height 12
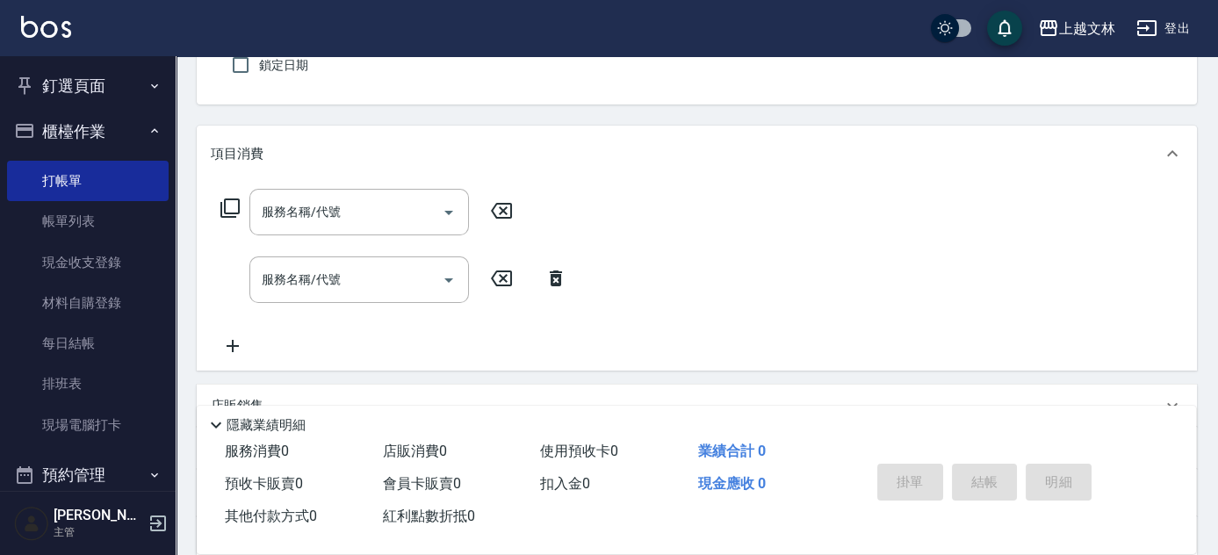
click at [243, 342] on icon at bounding box center [233, 345] width 44 height 21
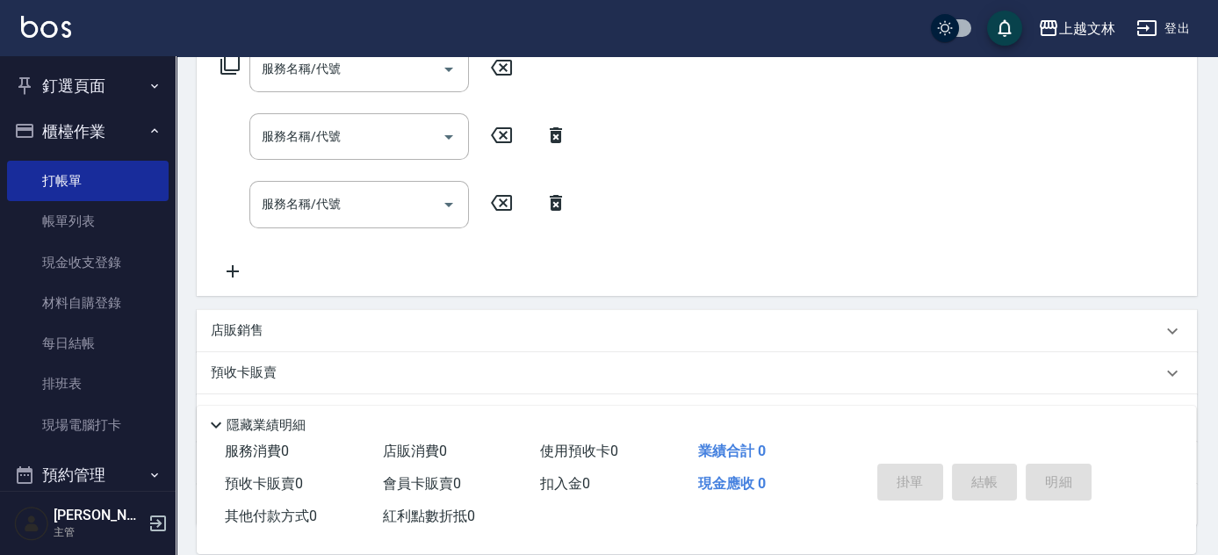
scroll to position [319, 0]
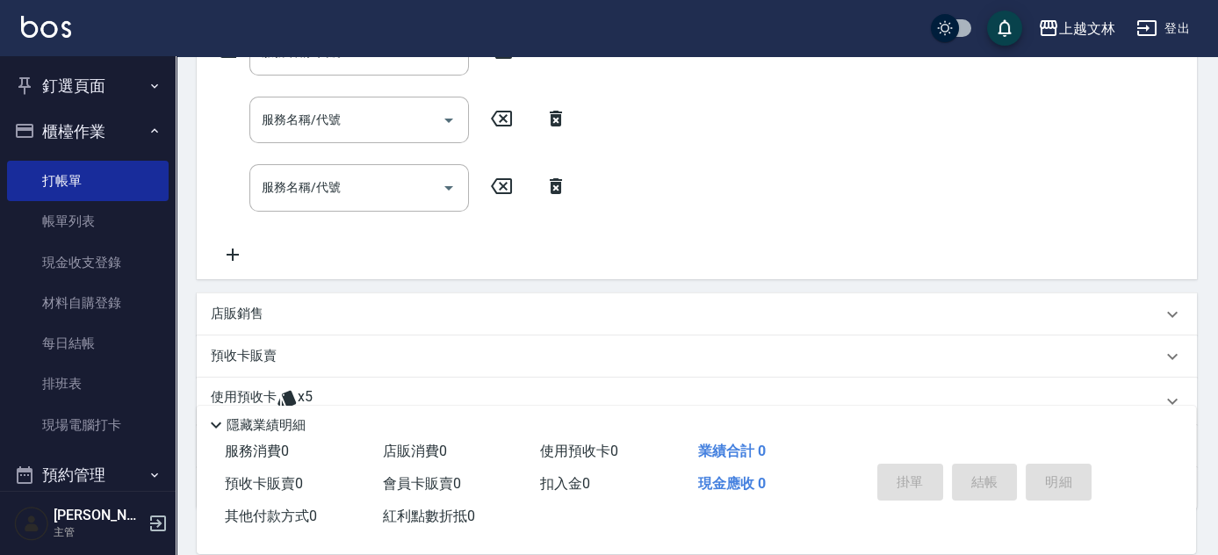
click at [236, 261] on icon at bounding box center [233, 254] width 44 height 21
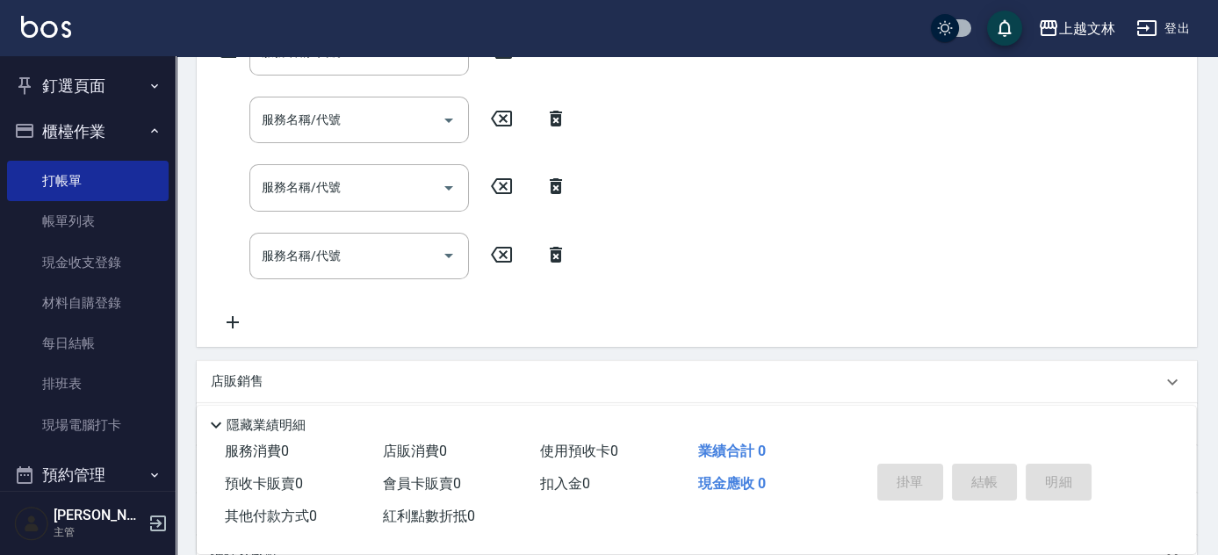
click at [241, 328] on icon at bounding box center [233, 322] width 44 height 21
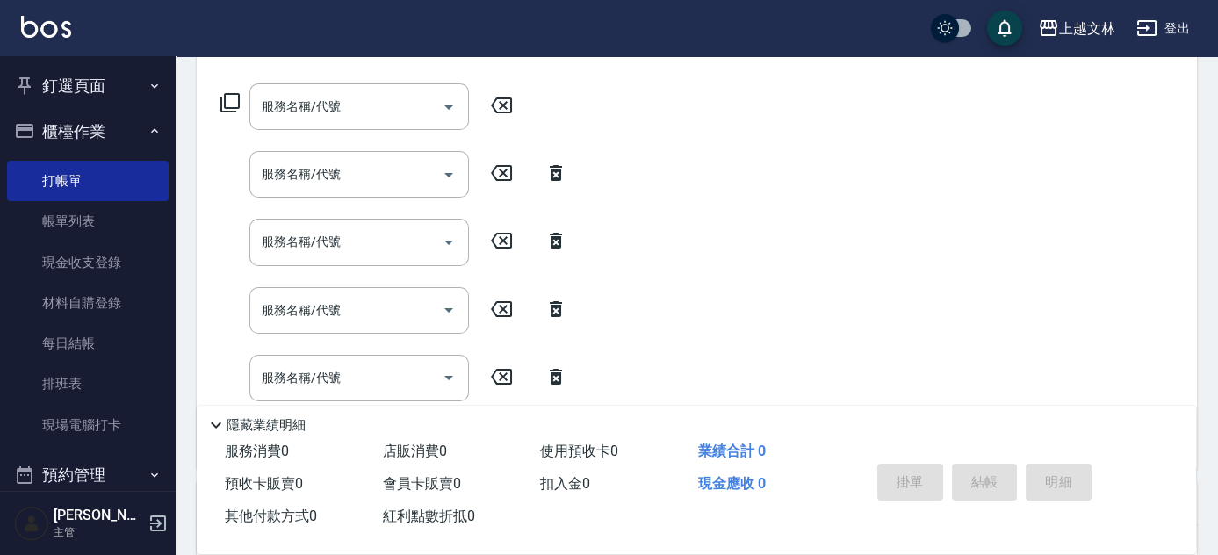
scroll to position [239, 0]
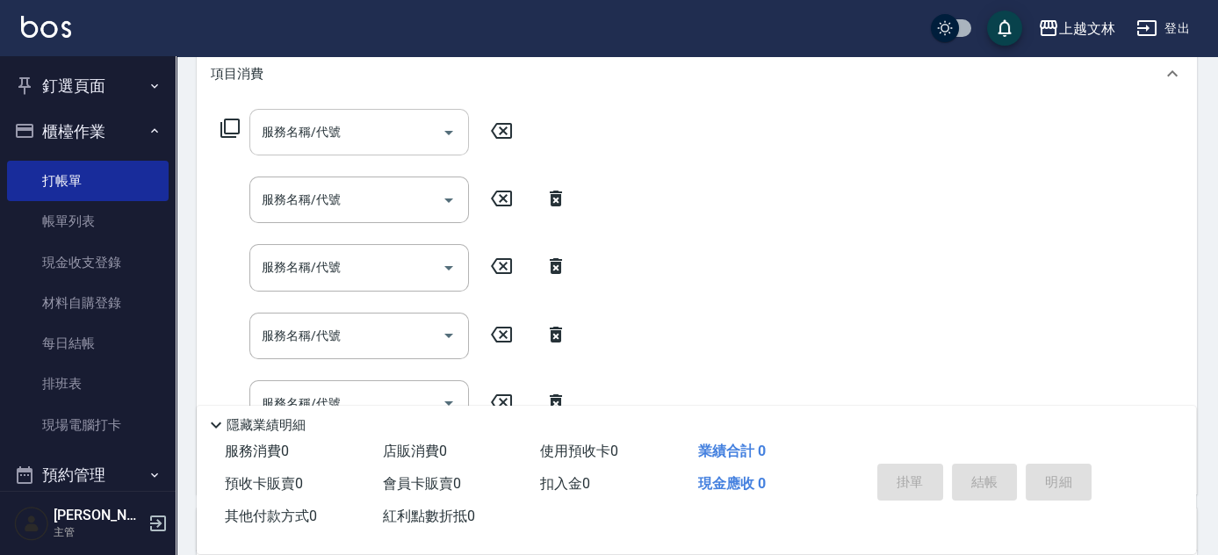
click at [411, 133] on input "服務名稱/代號" at bounding box center [345, 132] width 177 height 31
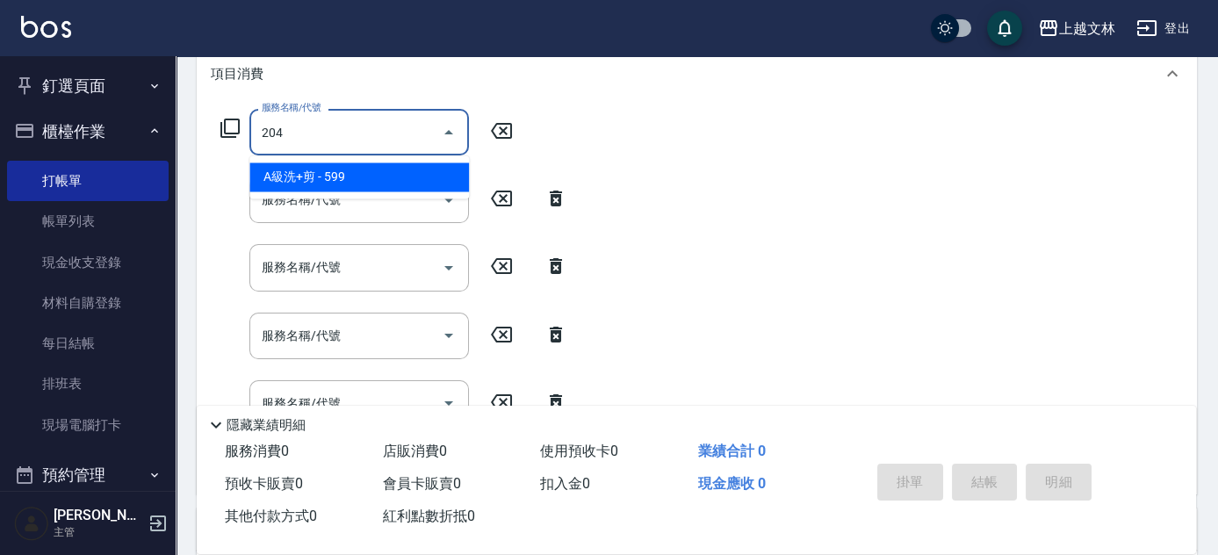
type input "A級洗+剪(204)"
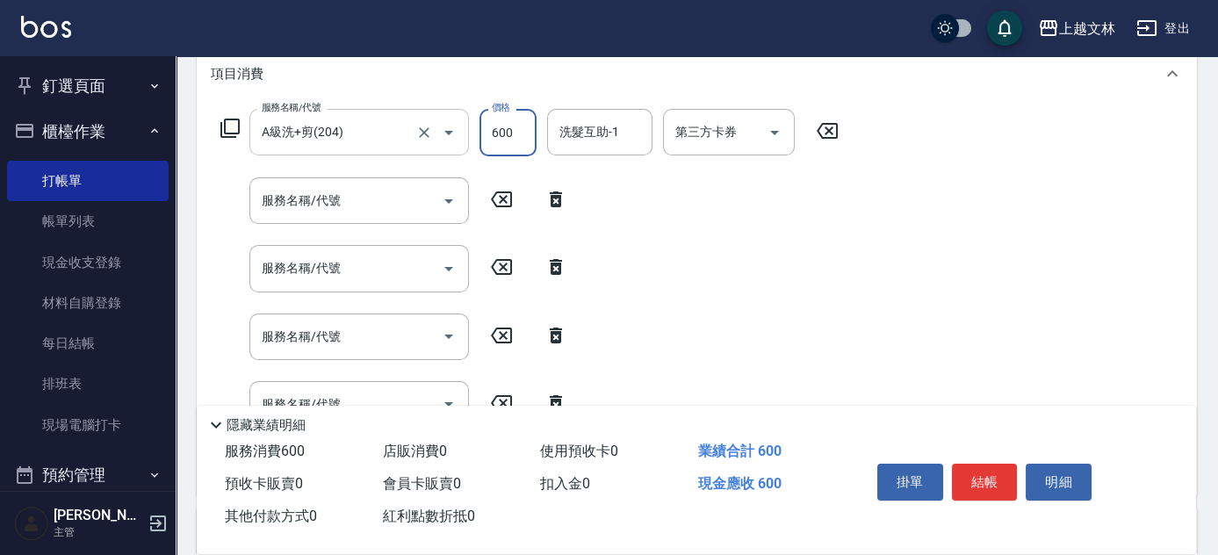
type input "600"
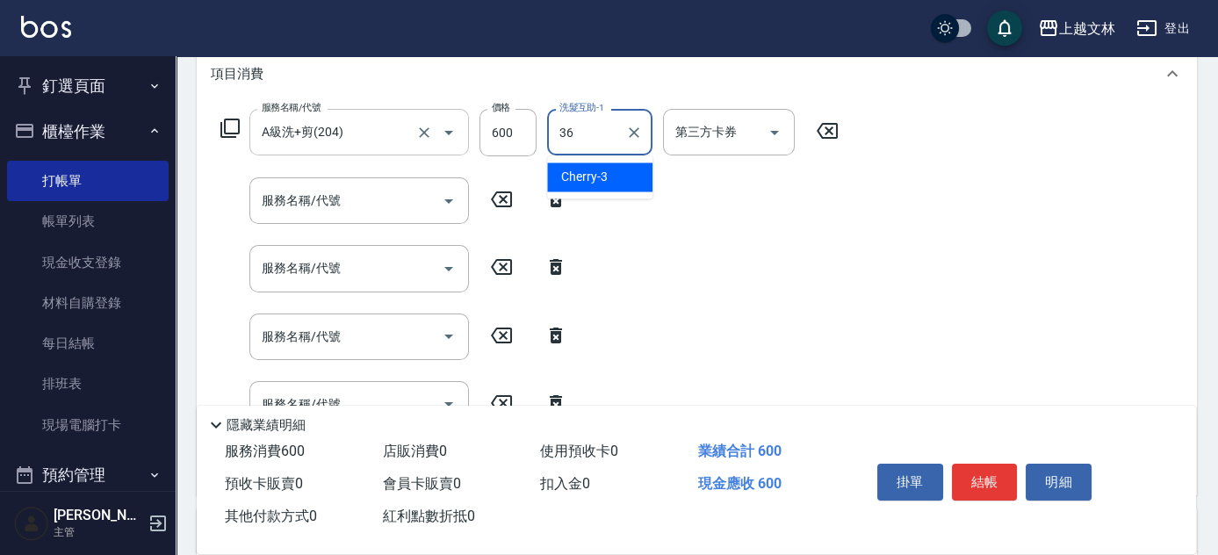
type input "清原-36"
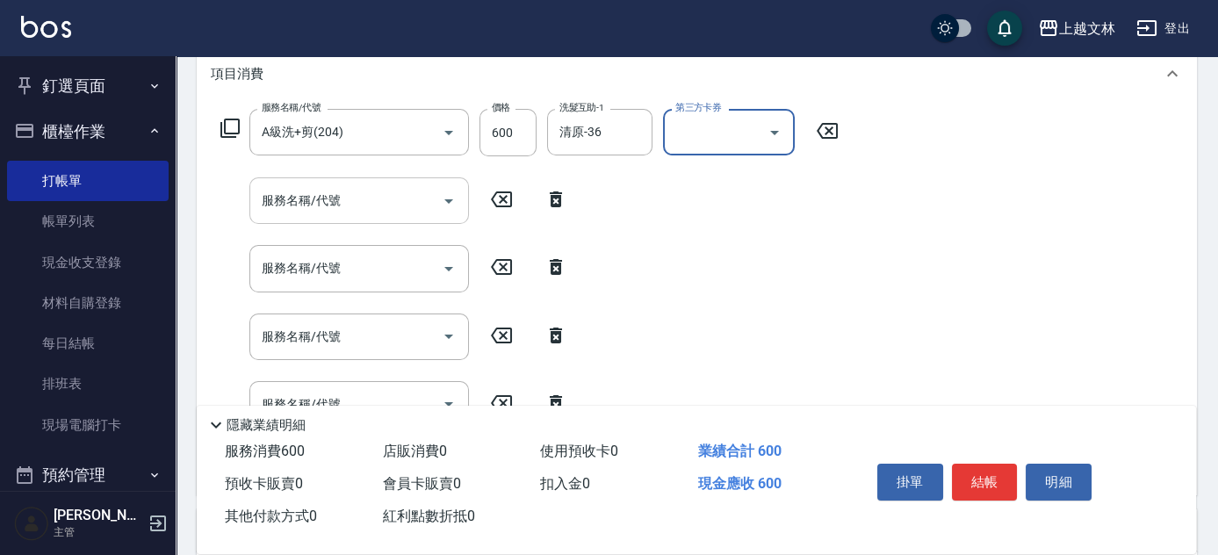
drag, startPoint x: 409, startPoint y: 193, endPoint x: 381, endPoint y: 186, distance: 29.0
click at [409, 195] on input "服務名稱/代號" at bounding box center [345, 200] width 177 height 31
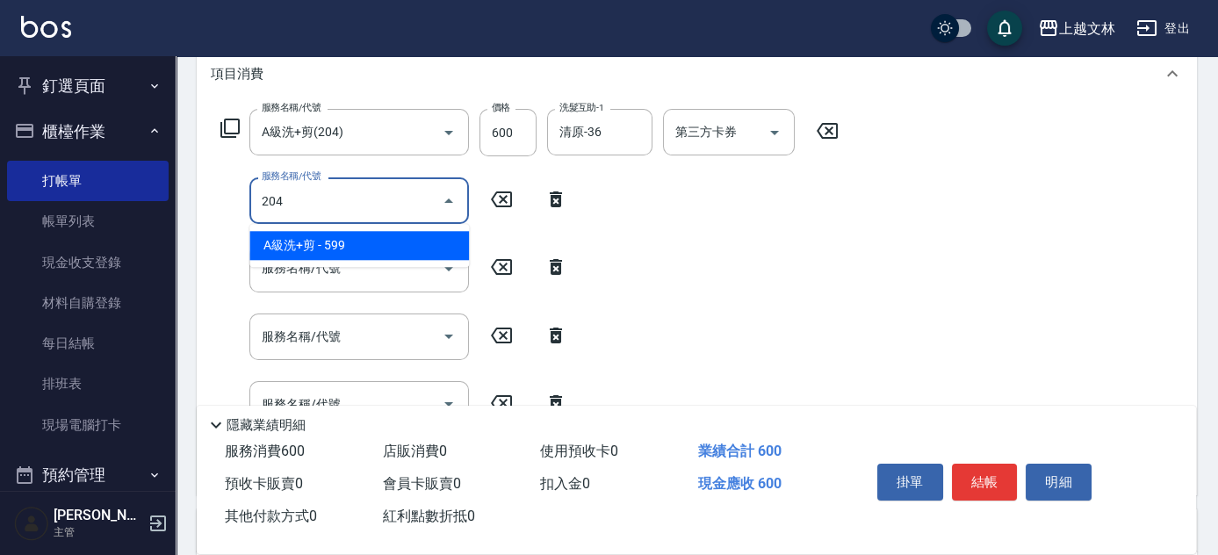
type input "A級洗+剪(204)"
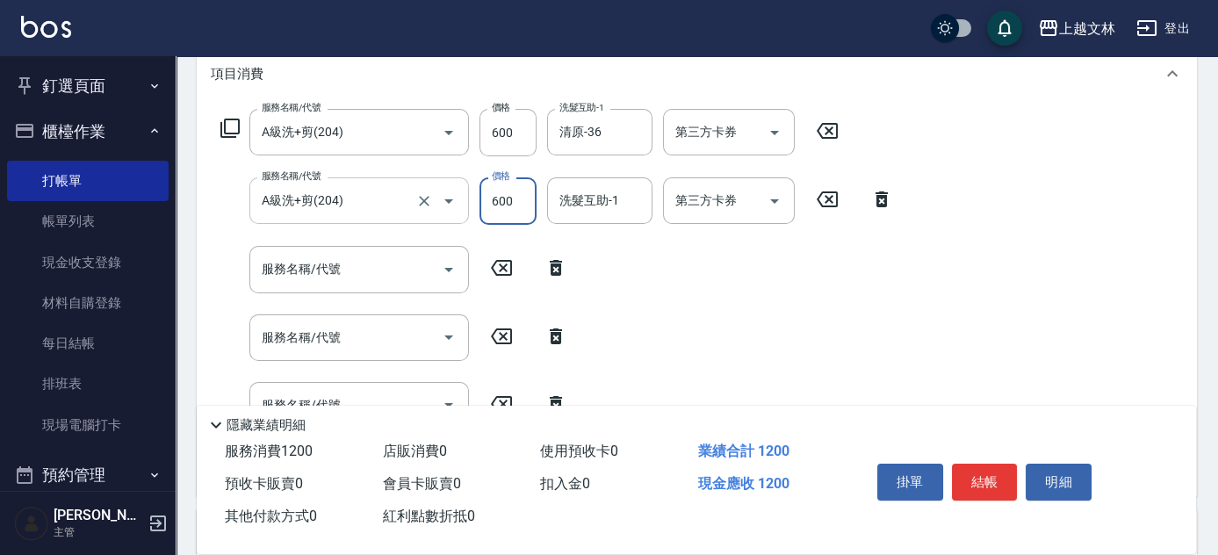
type input "600"
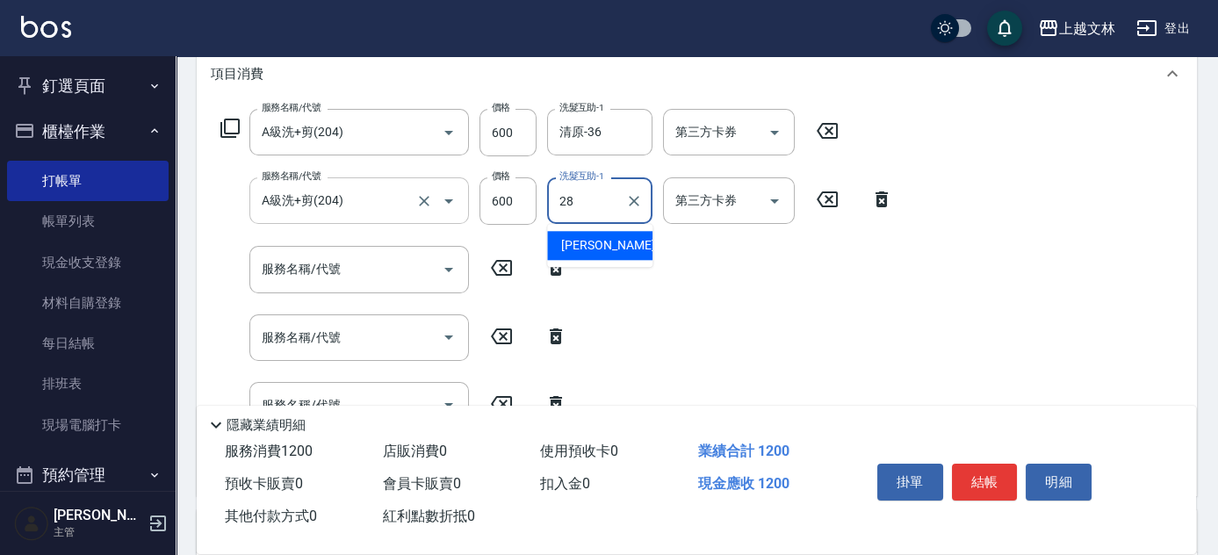
type input "[PERSON_NAME]-28"
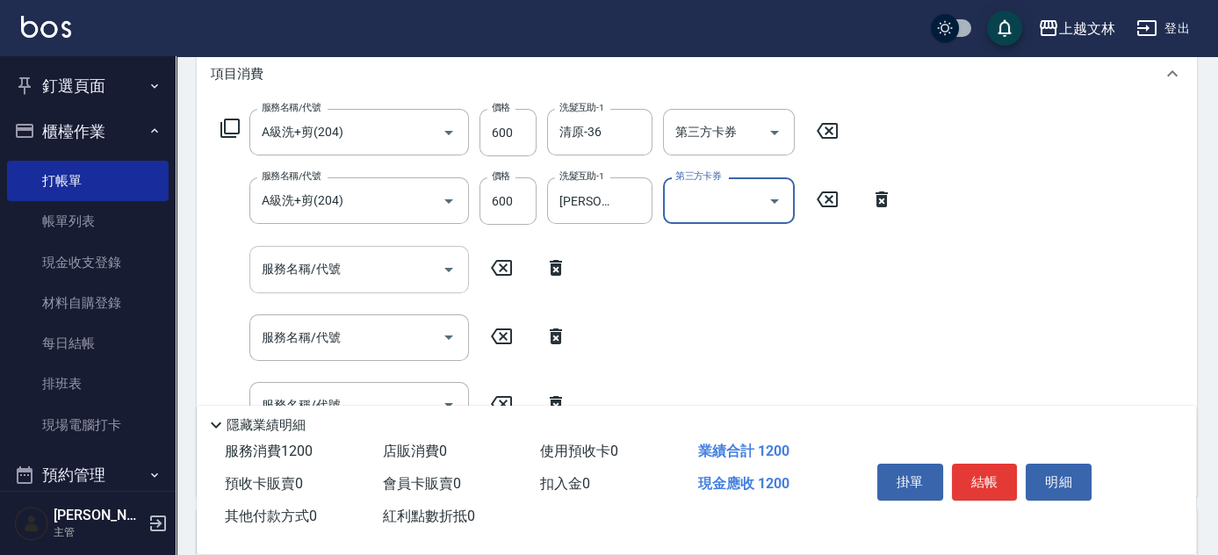
click at [399, 273] on input "服務名稱/代號" at bounding box center [345, 269] width 177 height 31
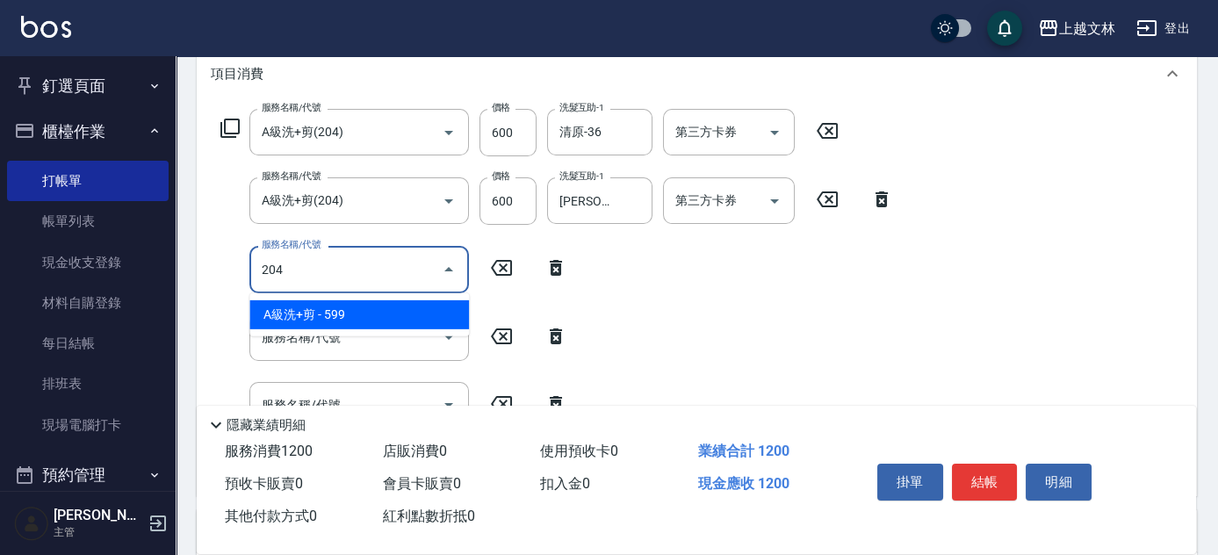
type input "A級洗+剪(204)"
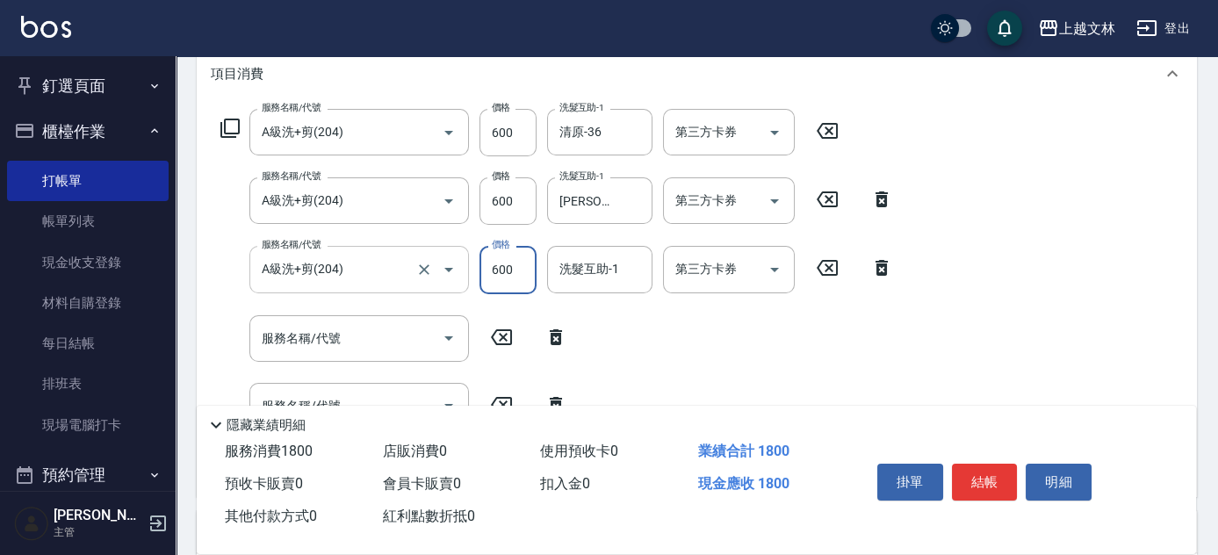
type input "600"
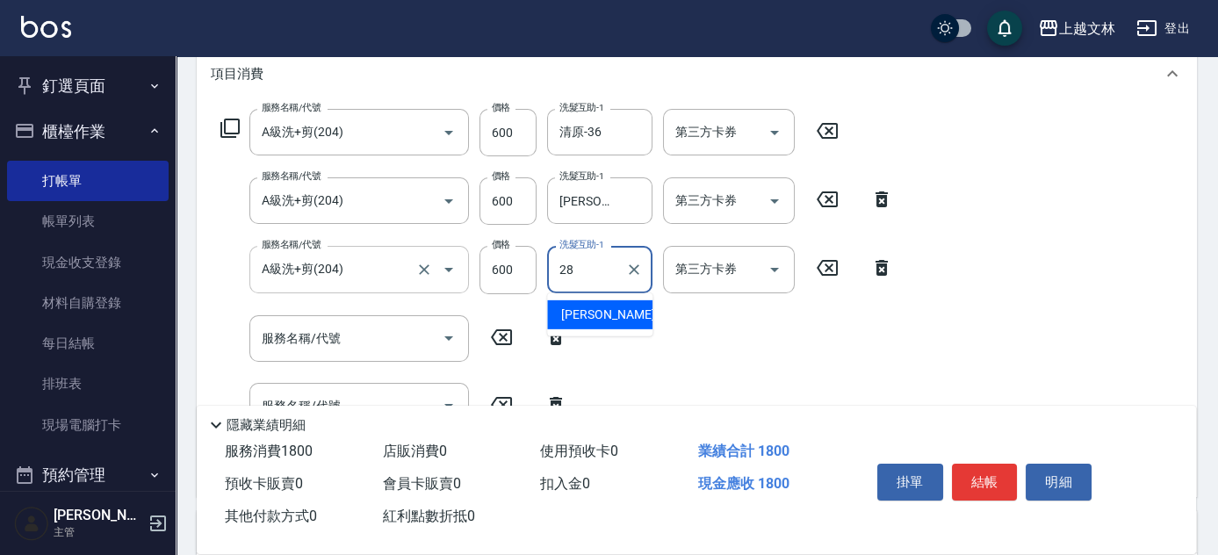
type input "[PERSON_NAME]-28"
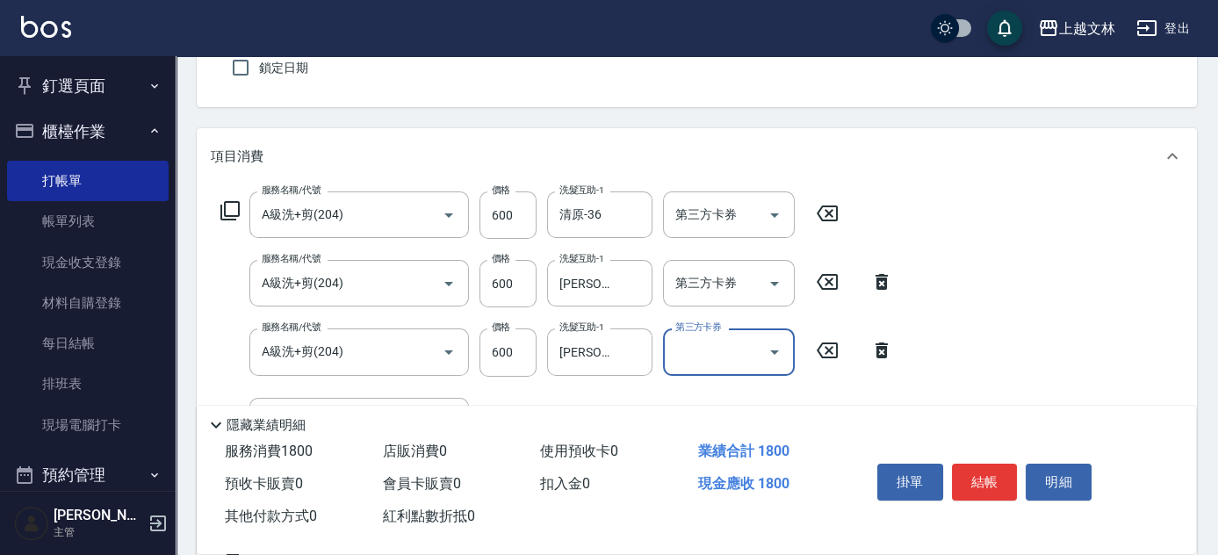
scroll to position [0, 0]
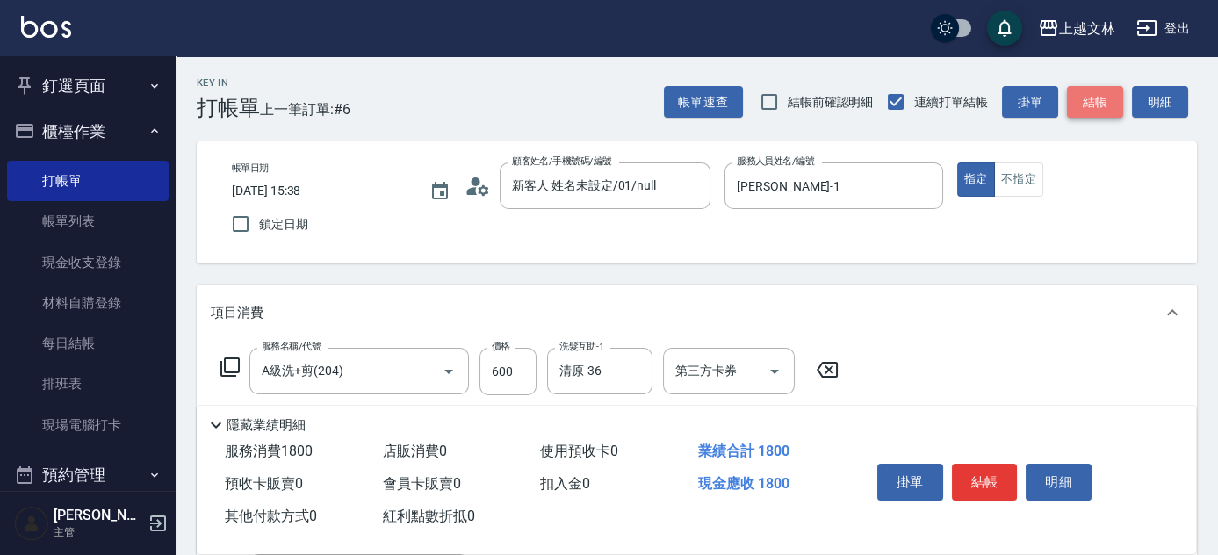
click at [1086, 110] on button "結帳" at bounding box center [1095, 102] width 56 height 32
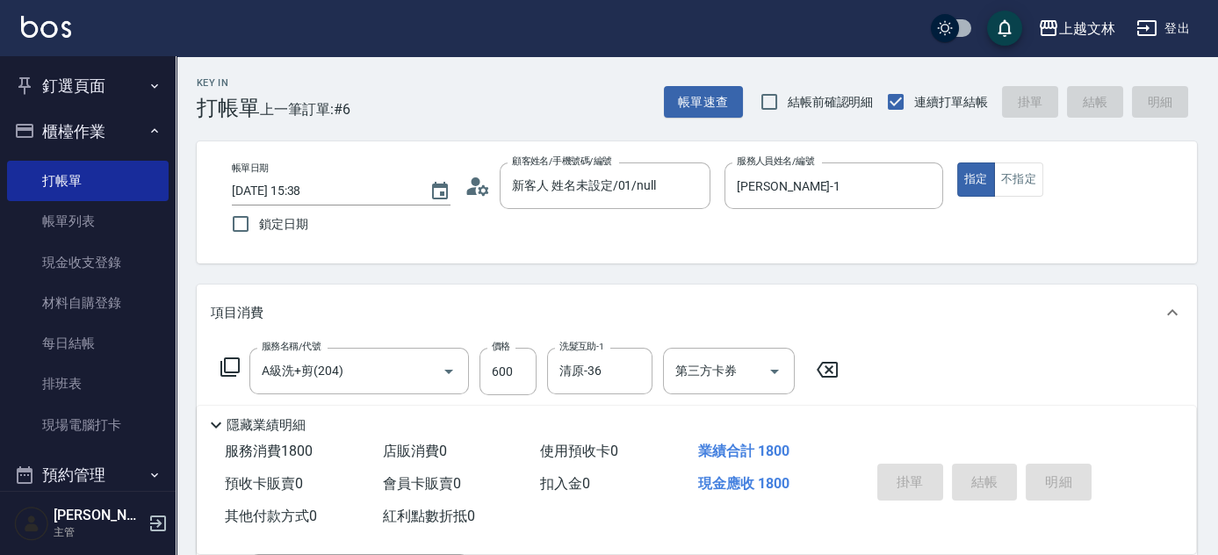
type input "[DATE] 15:39"
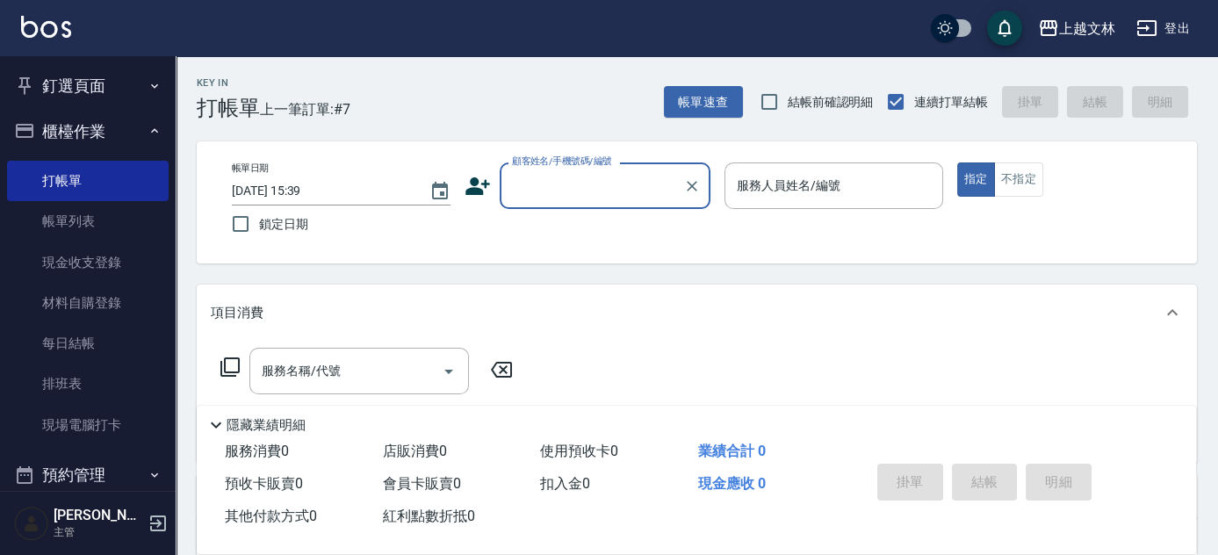
drag, startPoint x: 669, startPoint y: 205, endPoint x: 645, endPoint y: 202, distance: 24.0
click at [669, 205] on div "顧客姓名/手機號碼/編號" at bounding box center [604, 185] width 211 height 47
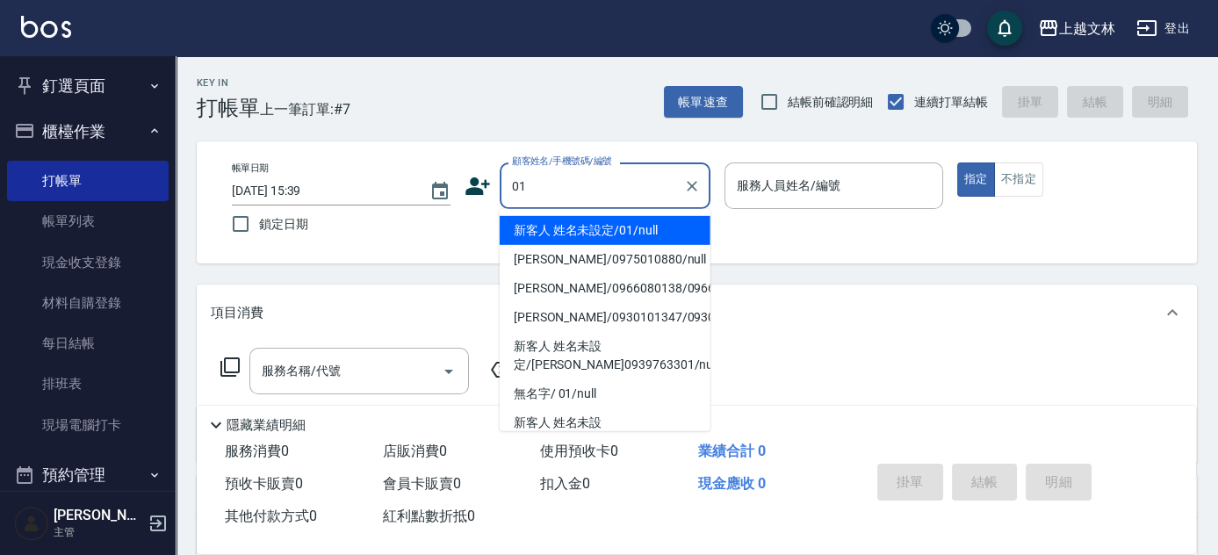
type input "新客人 姓名未設定/01/null"
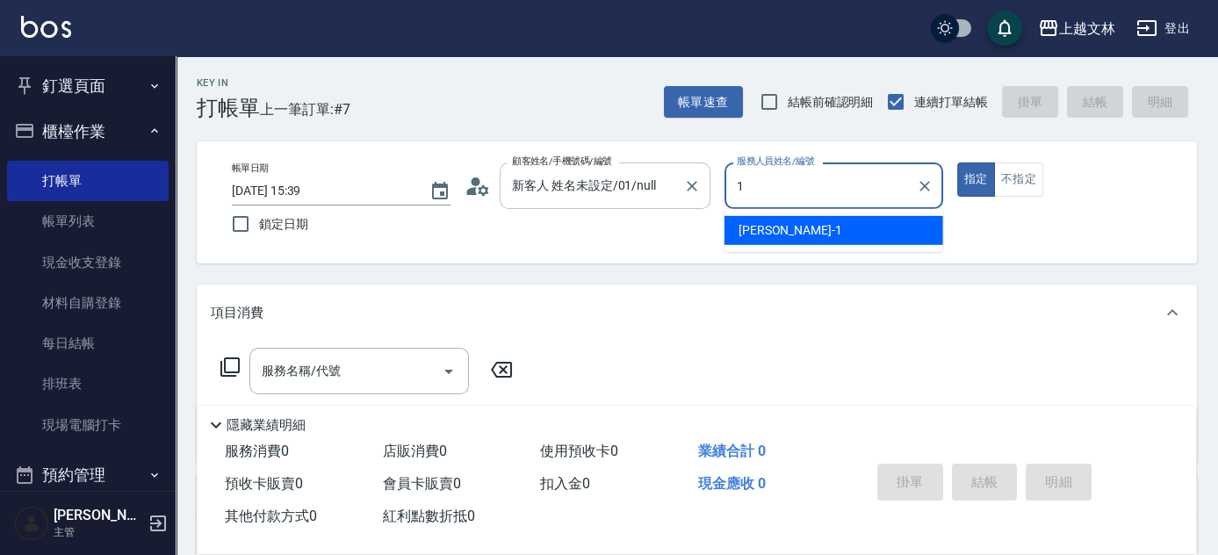
type input "[PERSON_NAME]-1"
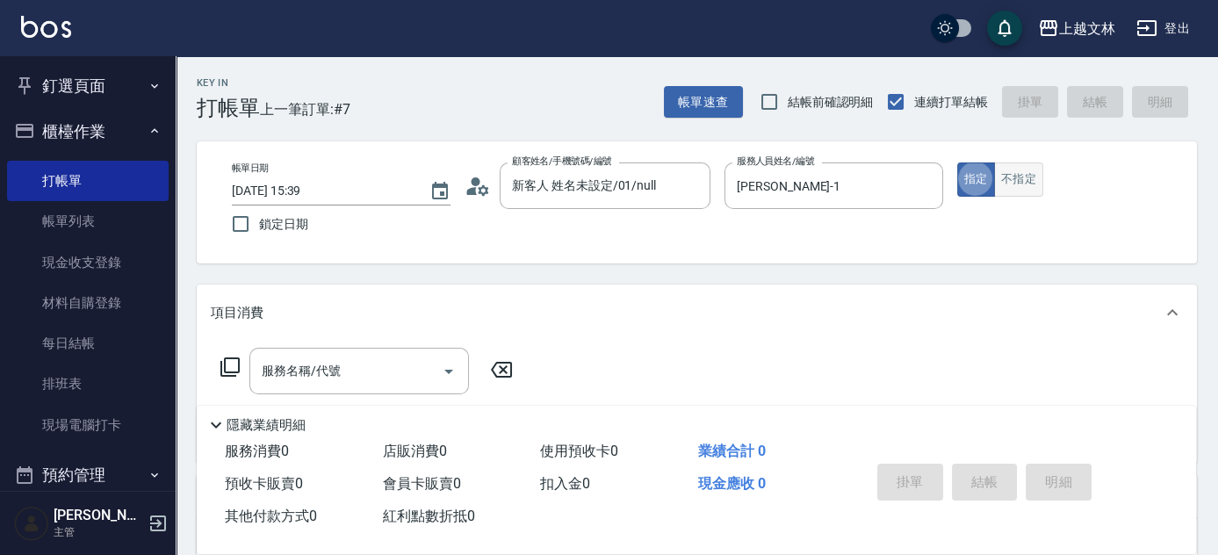
click at [1017, 190] on button "不指定" at bounding box center [1018, 179] width 49 height 34
click at [365, 383] on input "服務名稱/代號" at bounding box center [345, 371] width 177 height 31
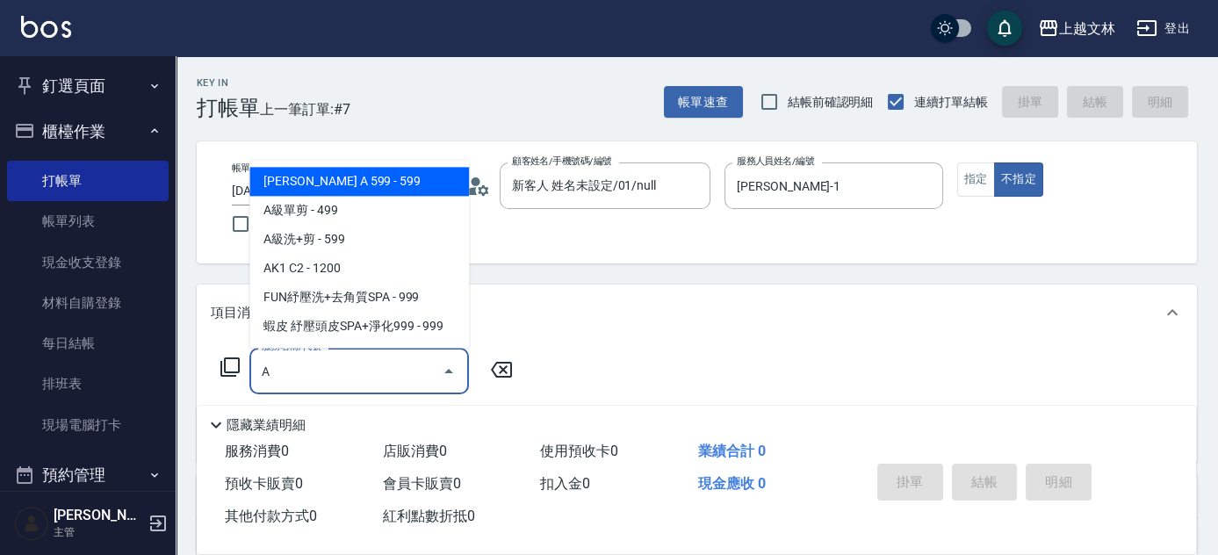
click at [368, 177] on span "[PERSON_NAME] A 599 - 599" at bounding box center [358, 181] width 219 height 29
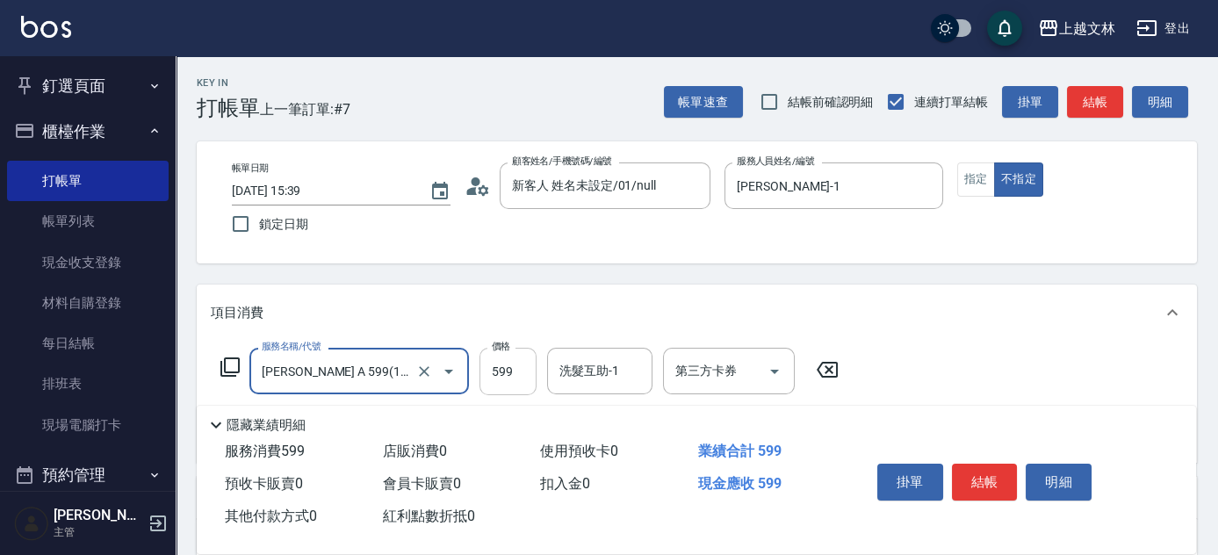
type input "[PERSON_NAME] A 599(118)"
click at [513, 376] on input "599" at bounding box center [507, 371] width 57 height 47
type input "699"
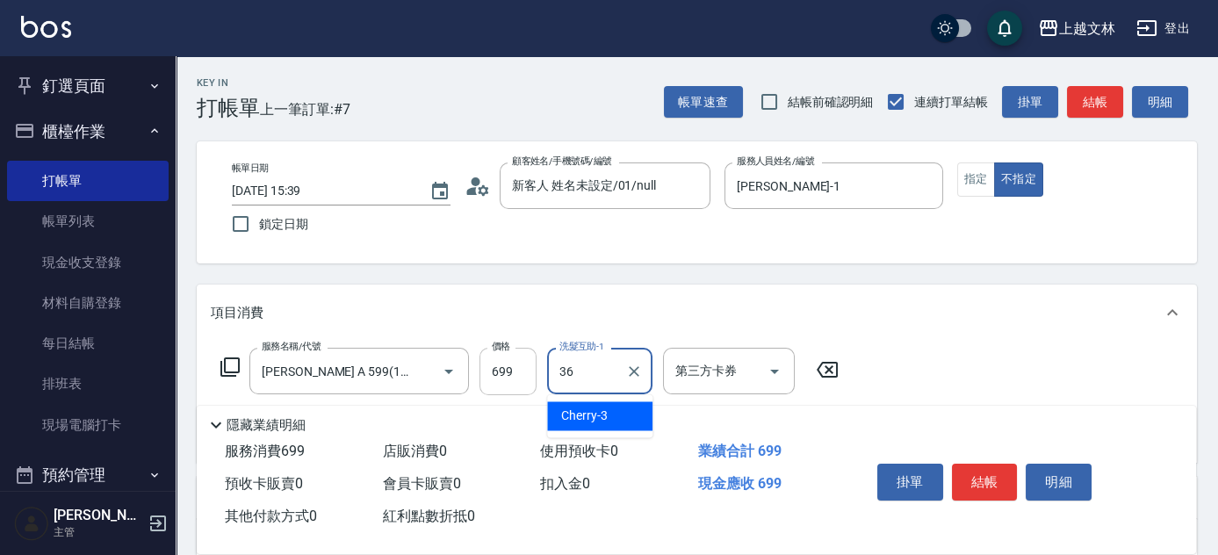
type input "清原-36"
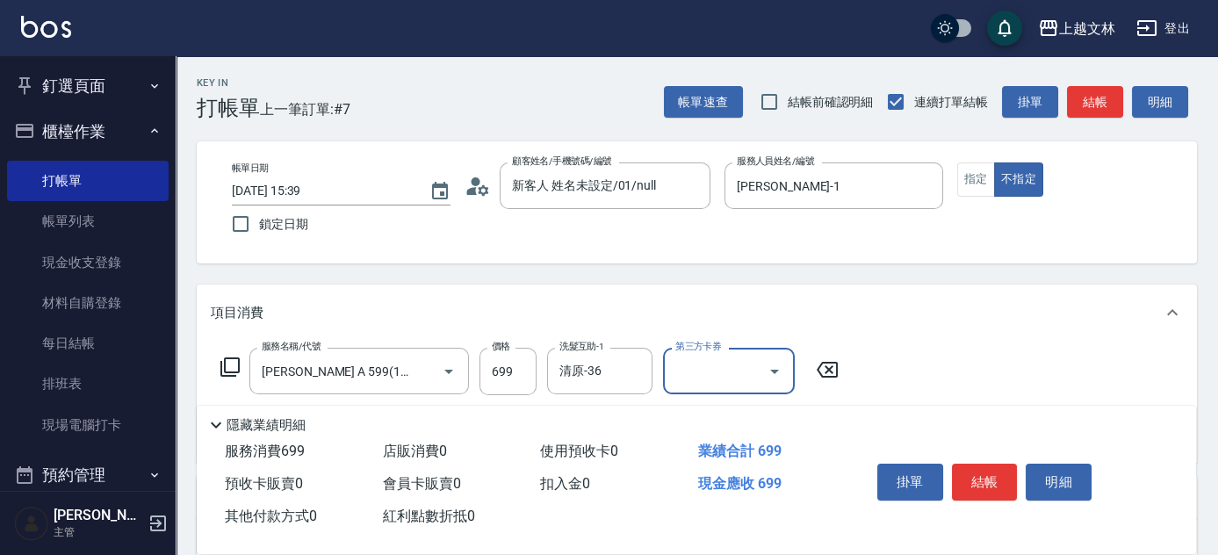
drag, startPoint x: 1103, startPoint y: 104, endPoint x: 1089, endPoint y: 97, distance: 15.7
click at [1100, 104] on button "結帳" at bounding box center [1095, 102] width 56 height 32
